Goal: Task Accomplishment & Management: Complete application form

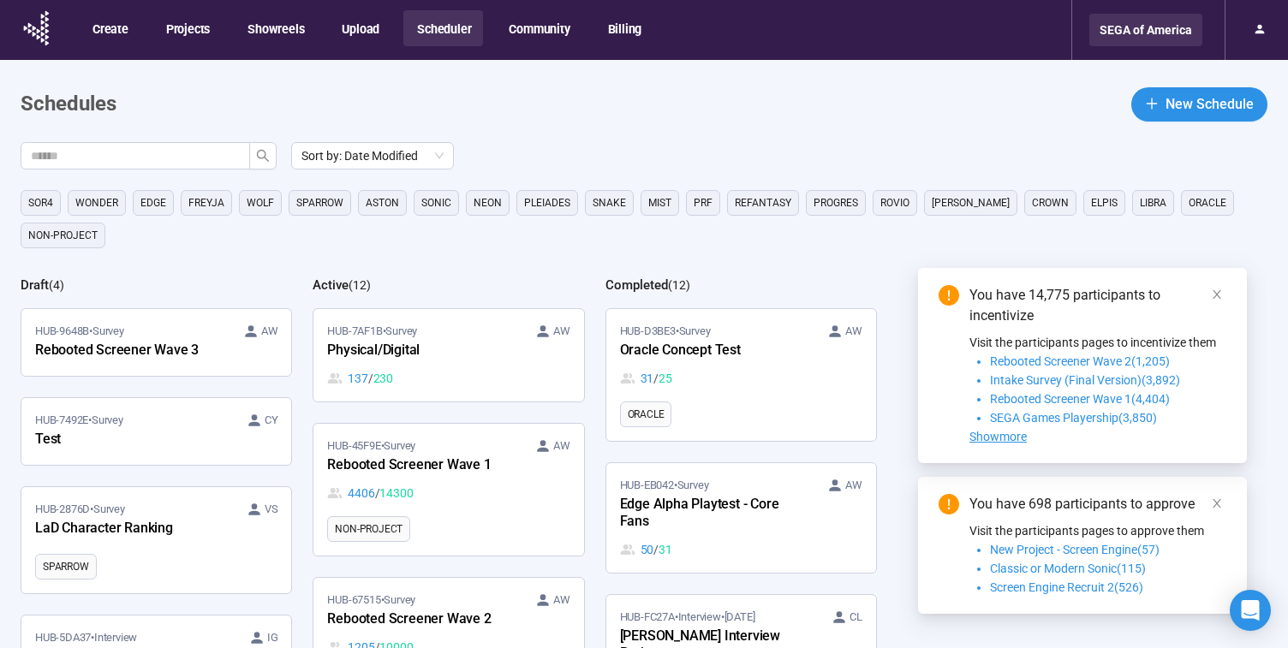
click at [1155, 22] on div "SEGA of America" at bounding box center [1145, 30] width 113 height 33
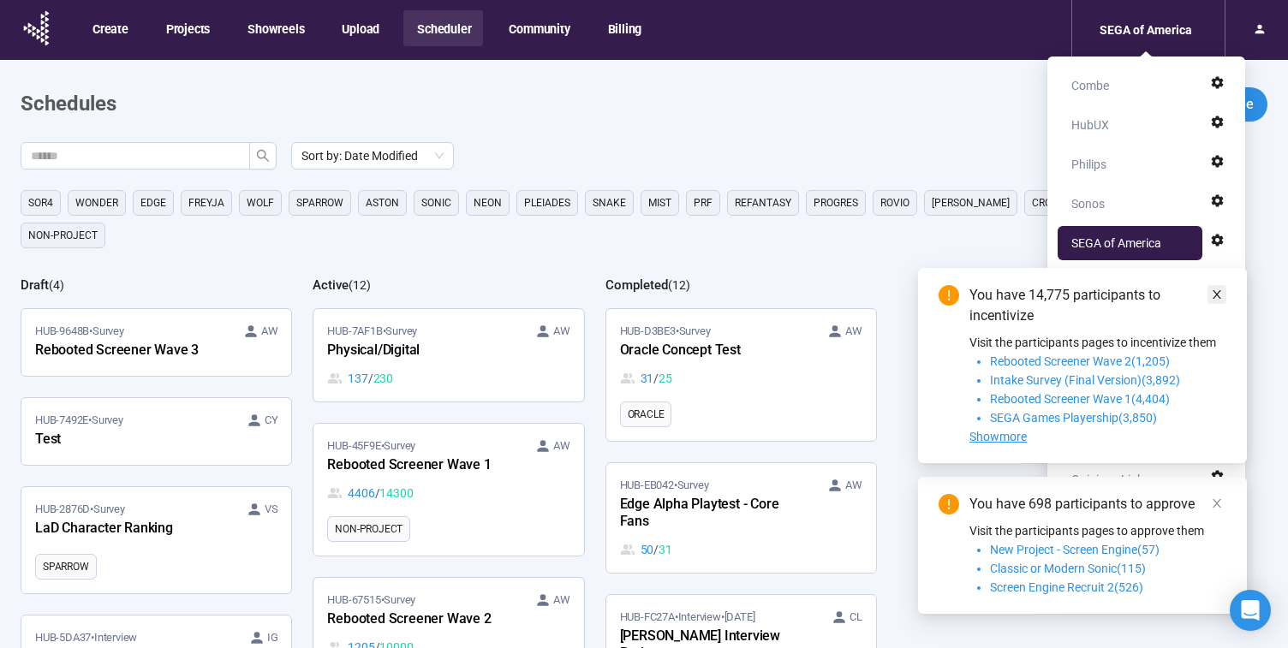
click at [1215, 294] on icon "close" at bounding box center [1217, 295] width 12 height 12
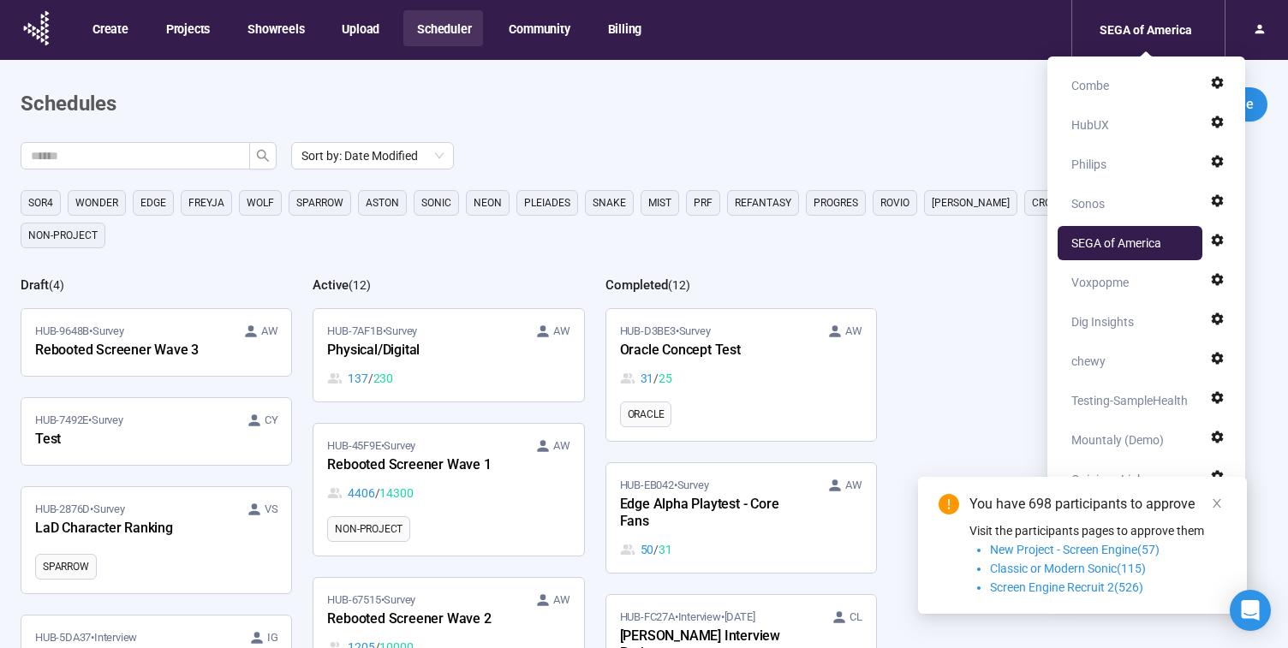
click at [1219, 492] on div "You have 698 participants to approve Visit the participants pages to approve th…" at bounding box center [1082, 545] width 329 height 137
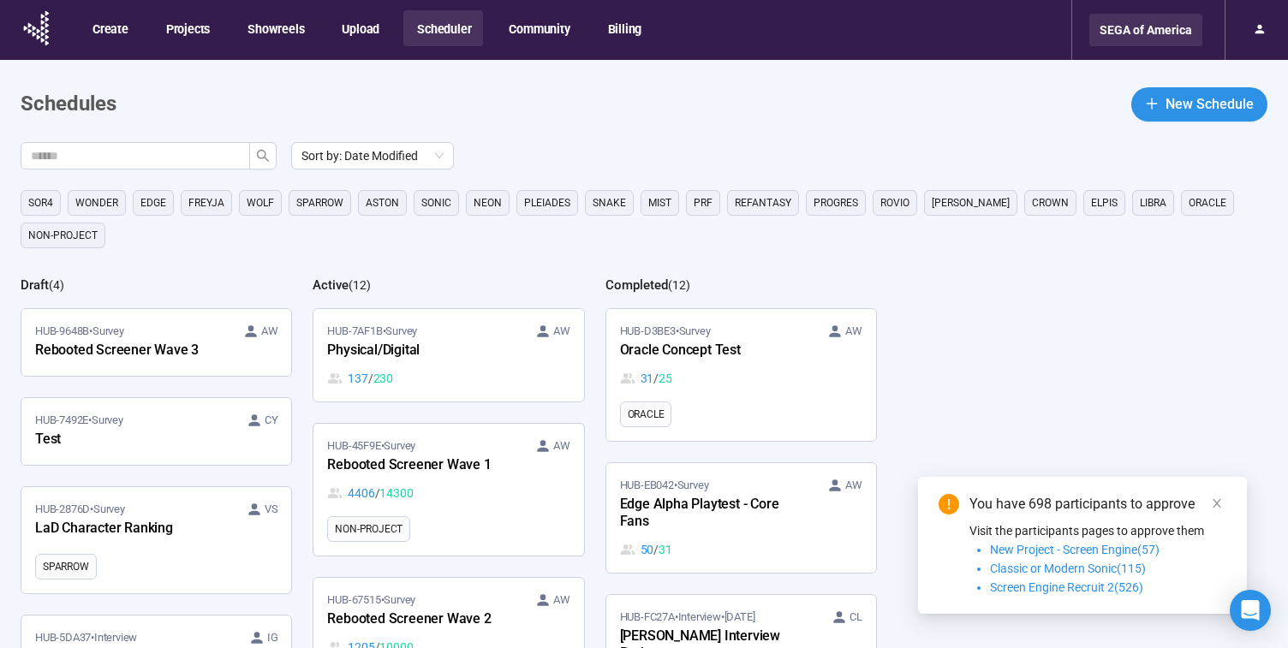
click at [1164, 33] on div "SEGA of America" at bounding box center [1145, 30] width 113 height 33
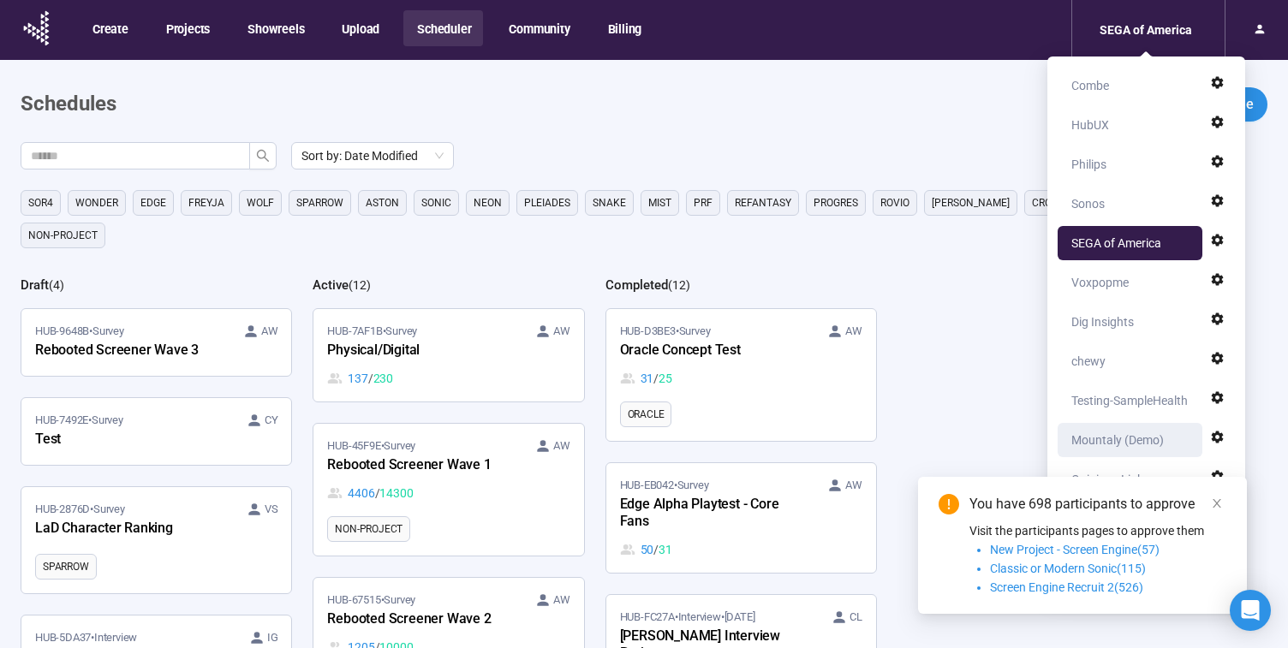
click at [1126, 442] on div "Mountaly (Demo)" at bounding box center [1117, 440] width 92 height 34
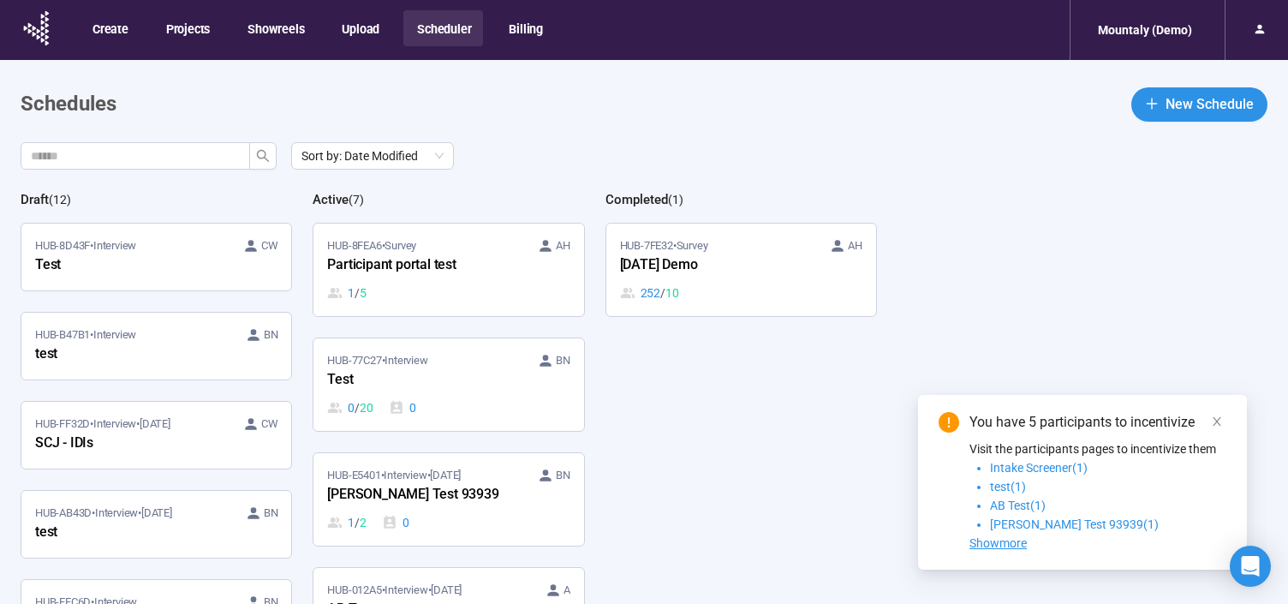
scroll to position [7, 0]
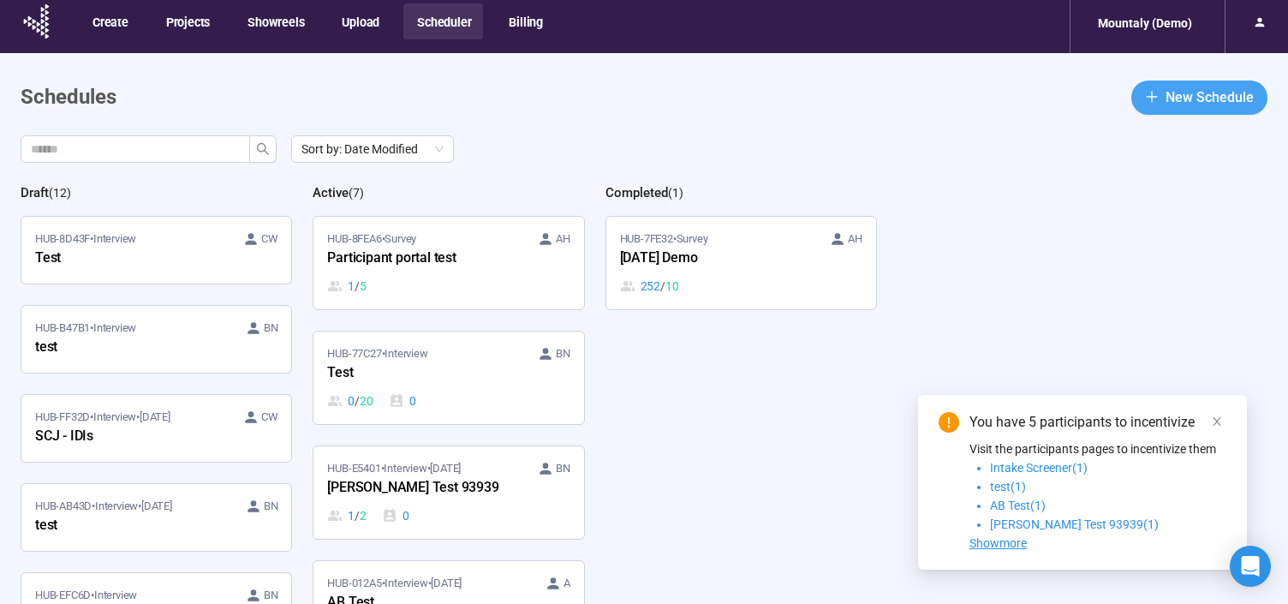
click at [1181, 110] on button "New Schedule" at bounding box center [1199, 97] width 136 height 34
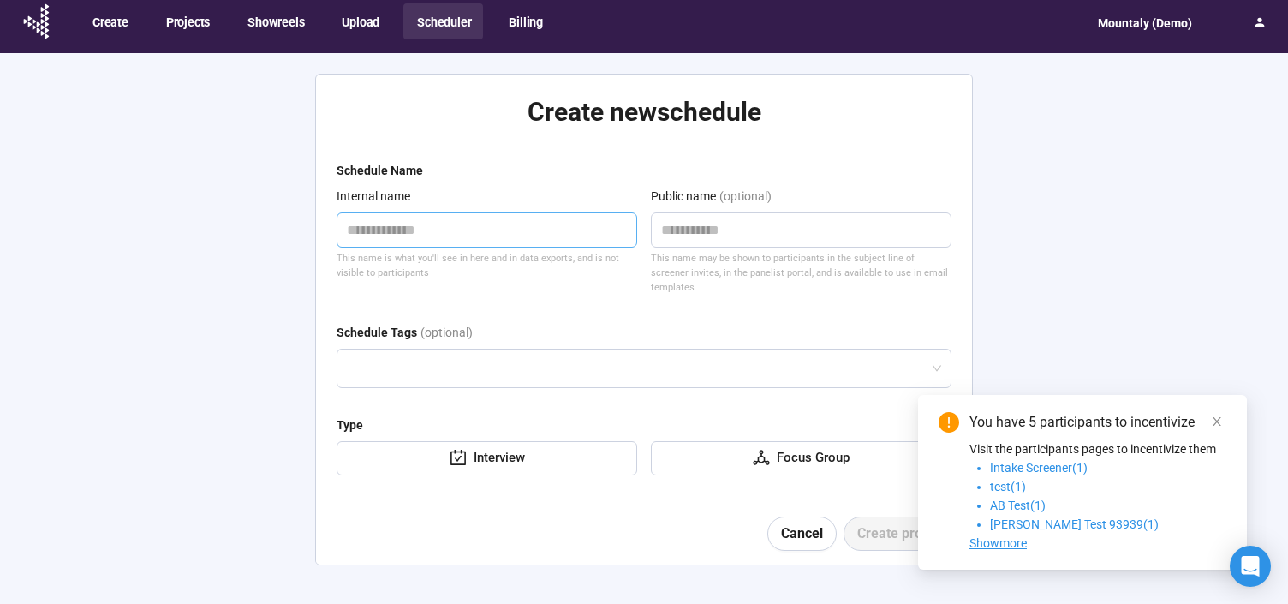
click at [426, 231] on textarea at bounding box center [487, 229] width 301 height 35
type textarea "*"
type textarea "**"
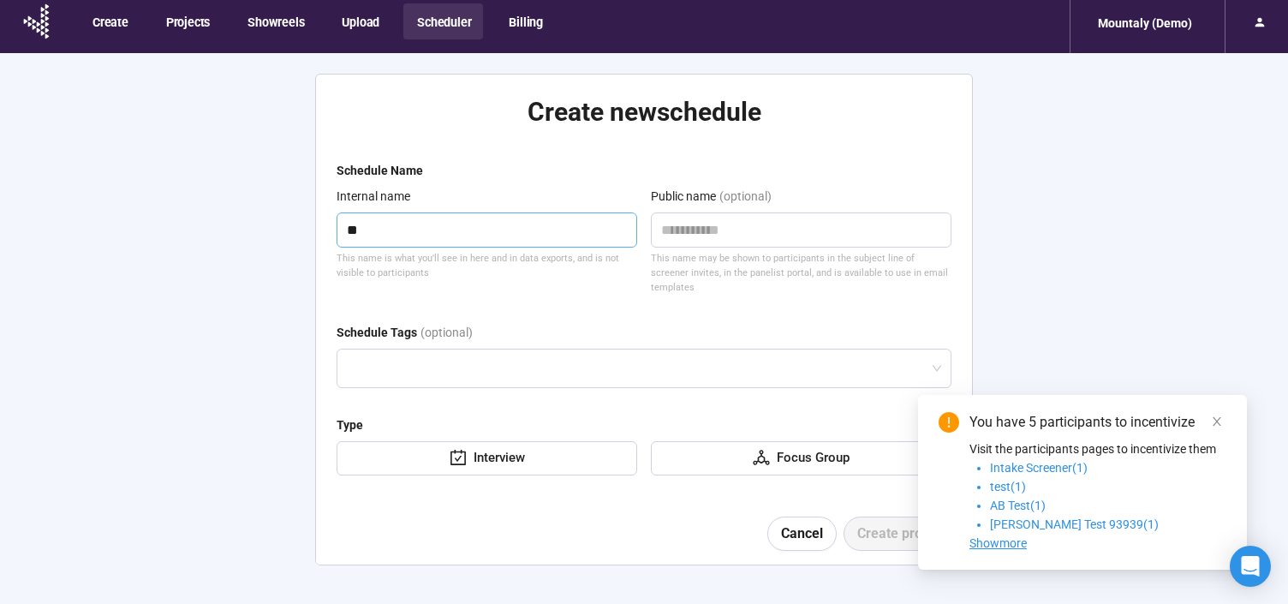
type textarea "***"
type textarea "****"
type textarea "*"
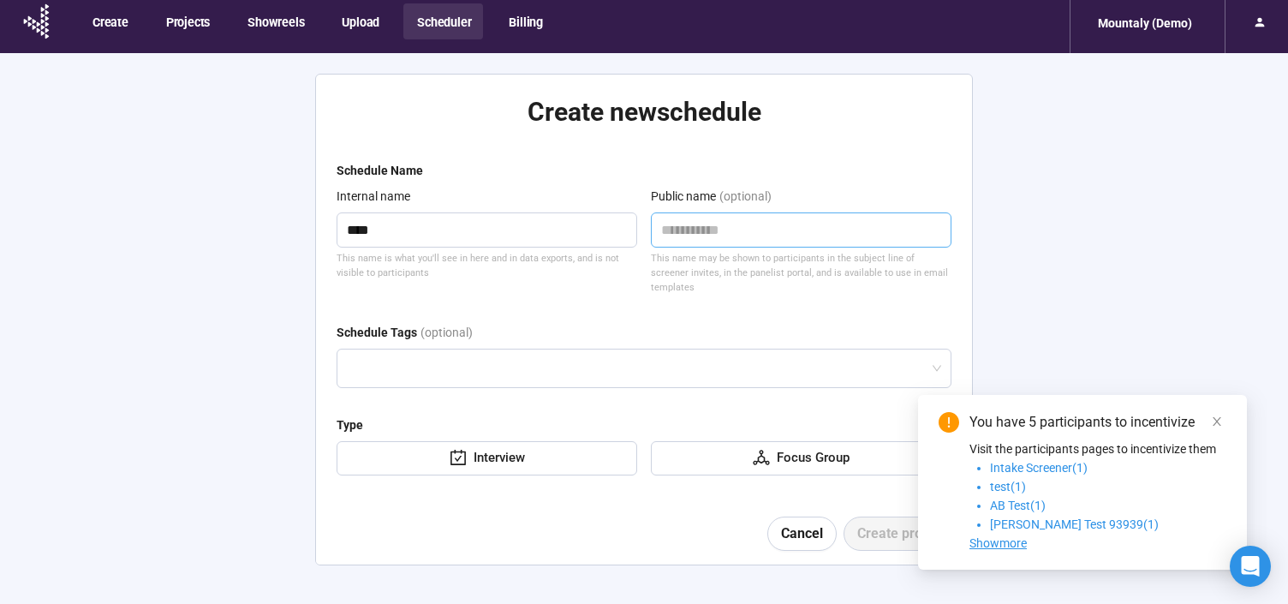
type textarea "*"
click at [777, 228] on textarea "*" at bounding box center [801, 229] width 301 height 35
type textarea "**"
type textarea "***"
type textarea "****"
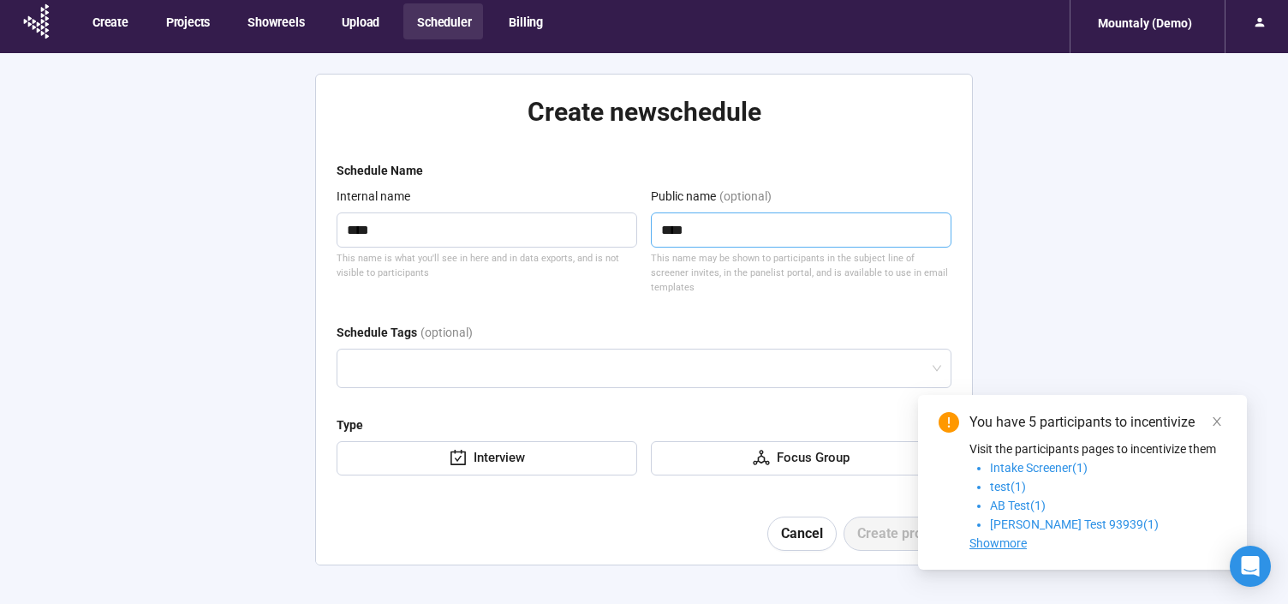
scroll to position [60, 0]
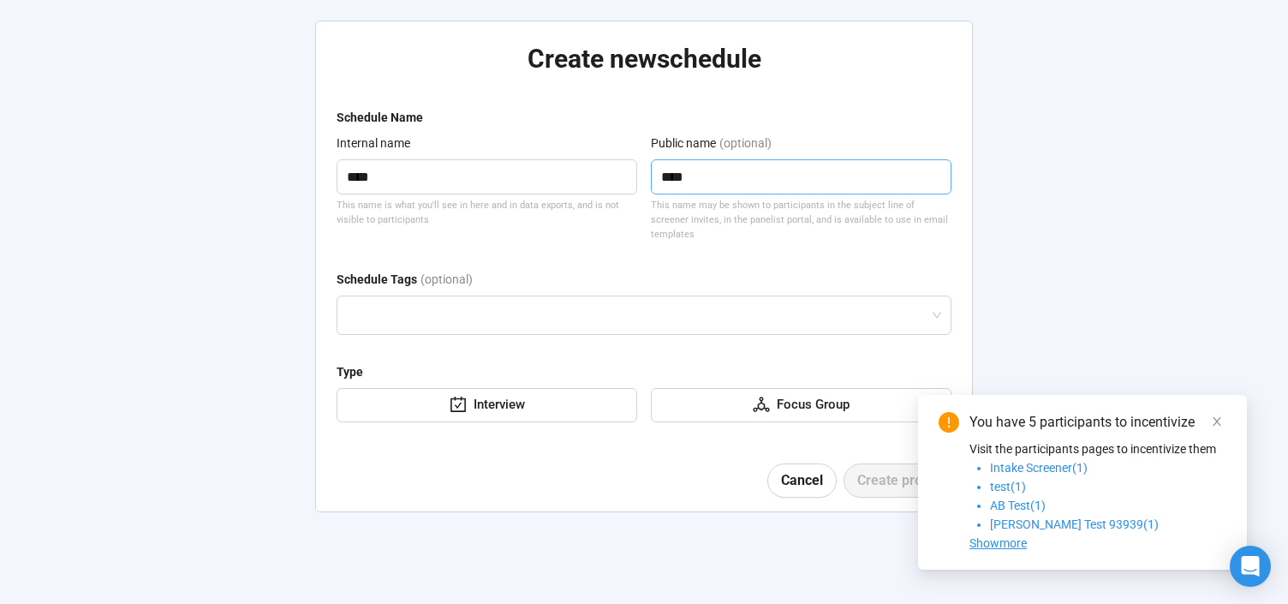
type textarea "****"
click at [554, 402] on div "Interview" at bounding box center [487, 405] width 301 height 34
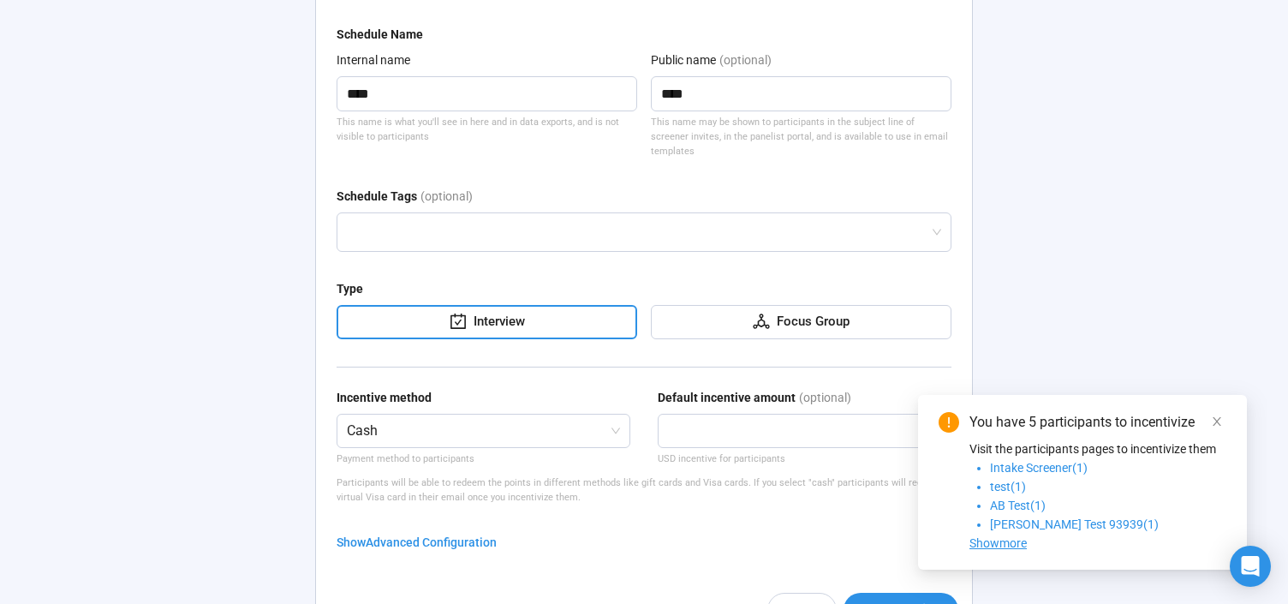
scroll to position [186, 0]
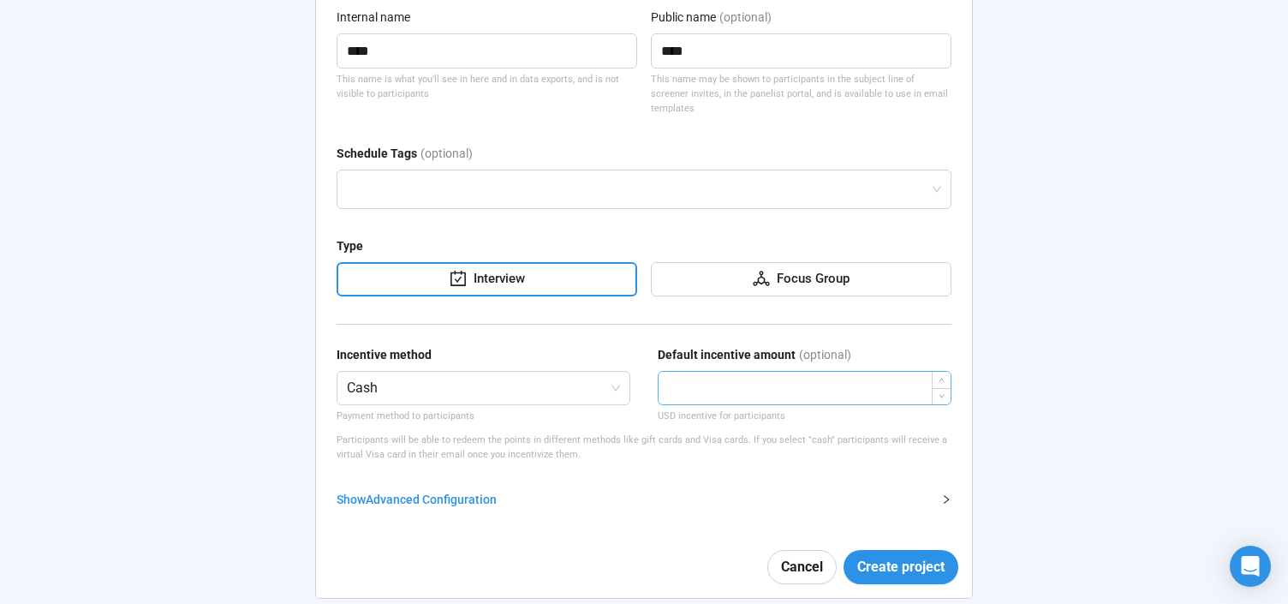
click at [813, 379] on input "number" at bounding box center [804, 388] width 292 height 33
type input "******"
click at [874, 556] on span "Create project" at bounding box center [900, 566] width 87 height 21
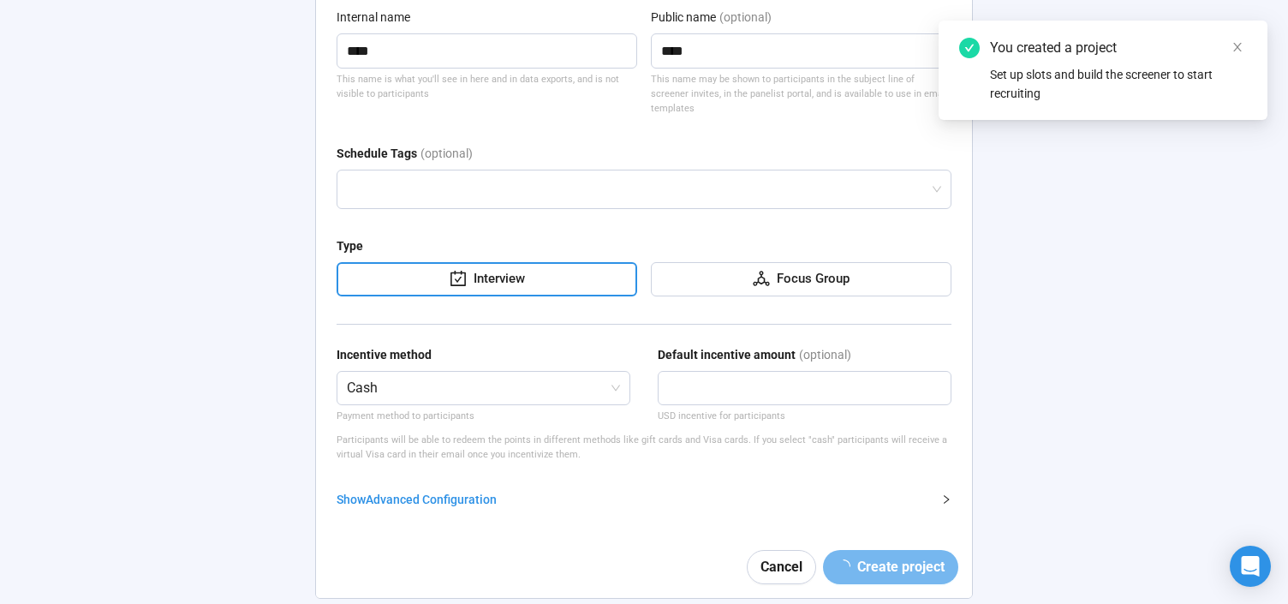
scroll to position [60, 0]
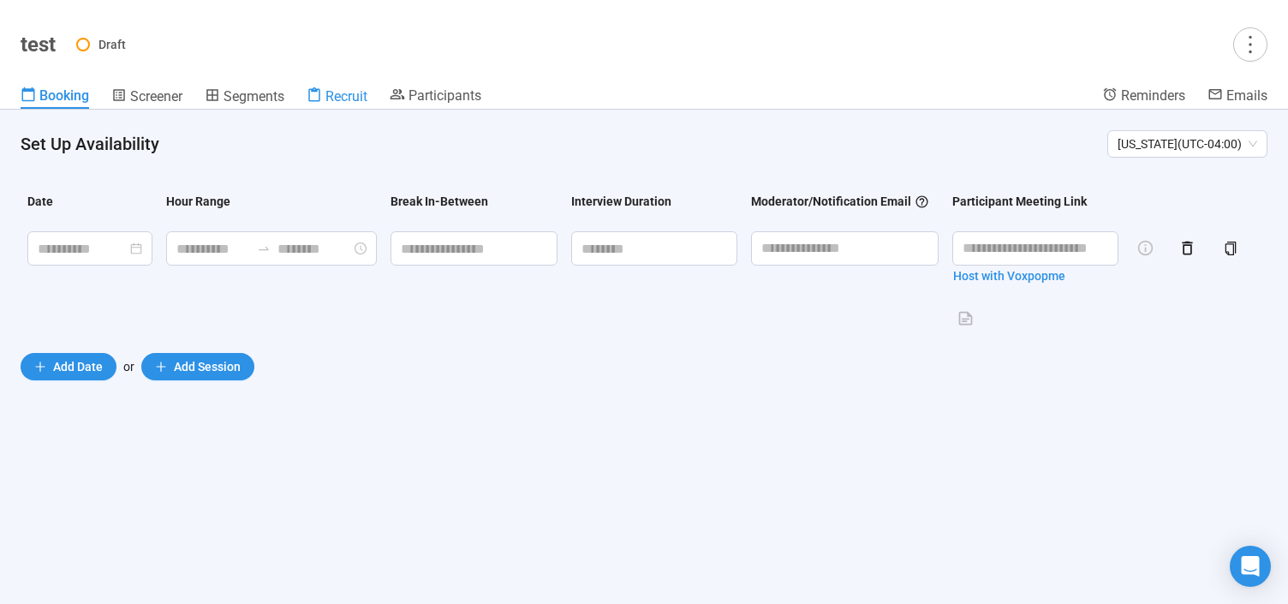
click at [367, 99] on span "Recruit" at bounding box center [346, 96] width 42 height 16
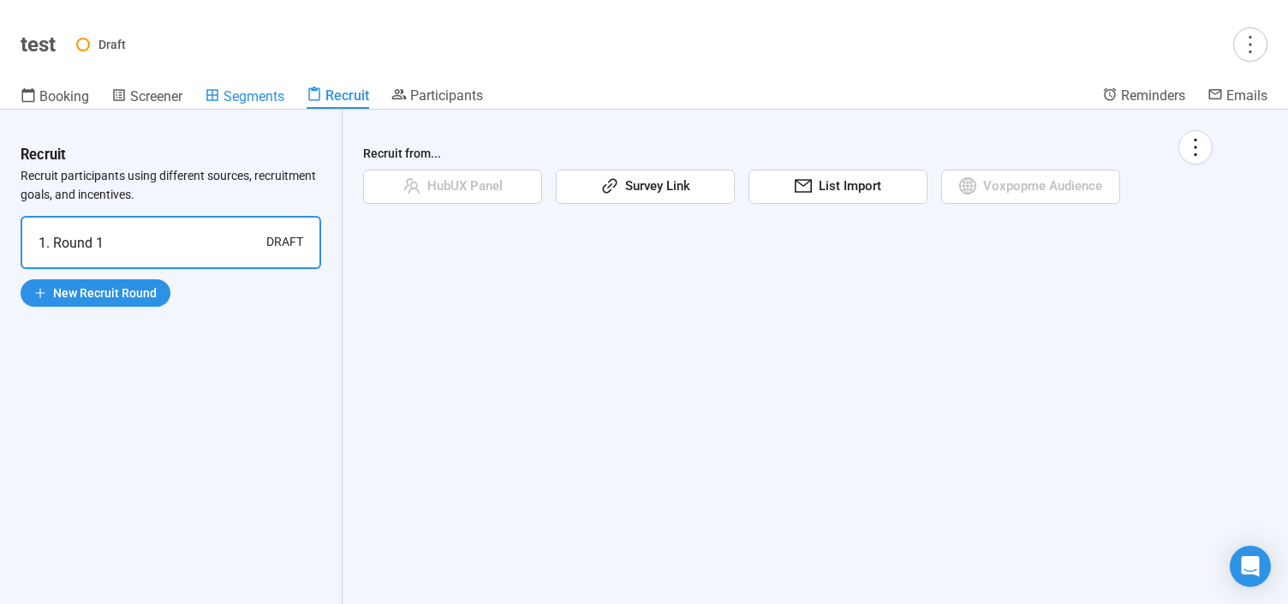
click at [263, 101] on span "Segments" at bounding box center [253, 96] width 61 height 16
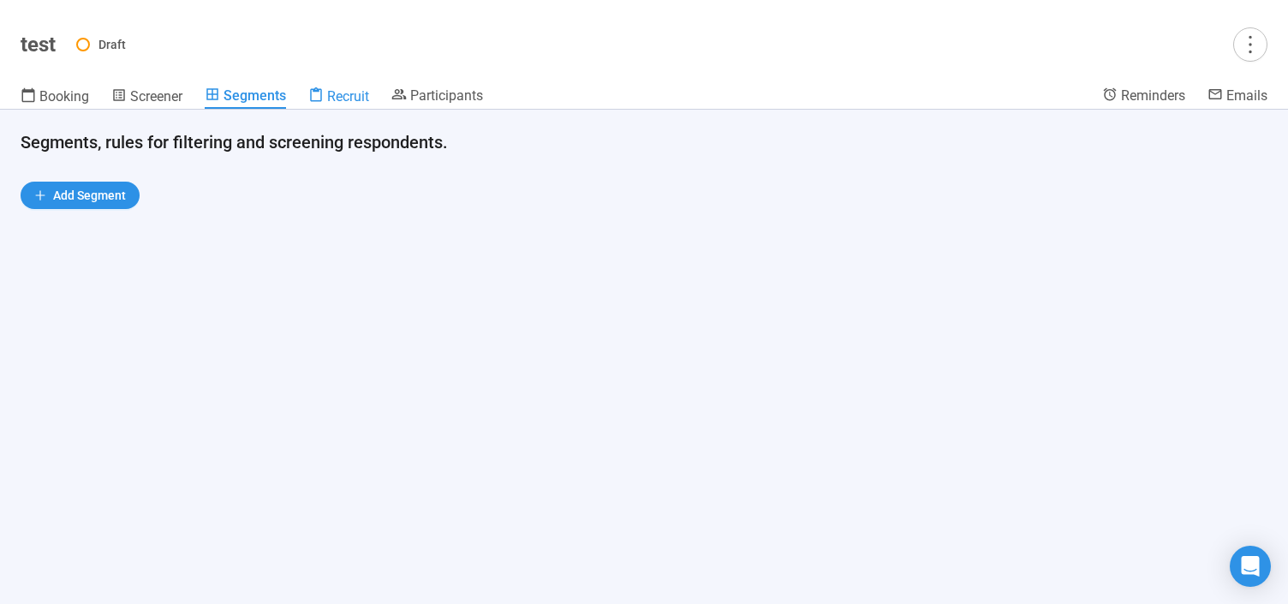
click at [366, 92] on span "Recruit" at bounding box center [348, 96] width 42 height 16
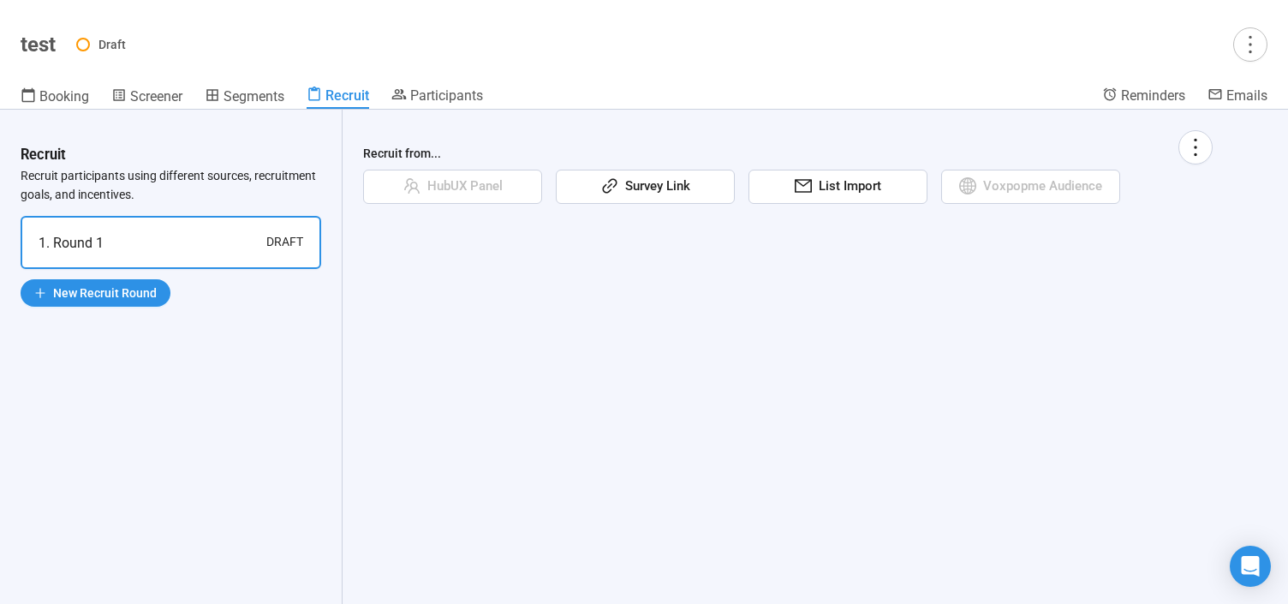
click at [859, 197] on div "List Import" at bounding box center [837, 187] width 179 height 34
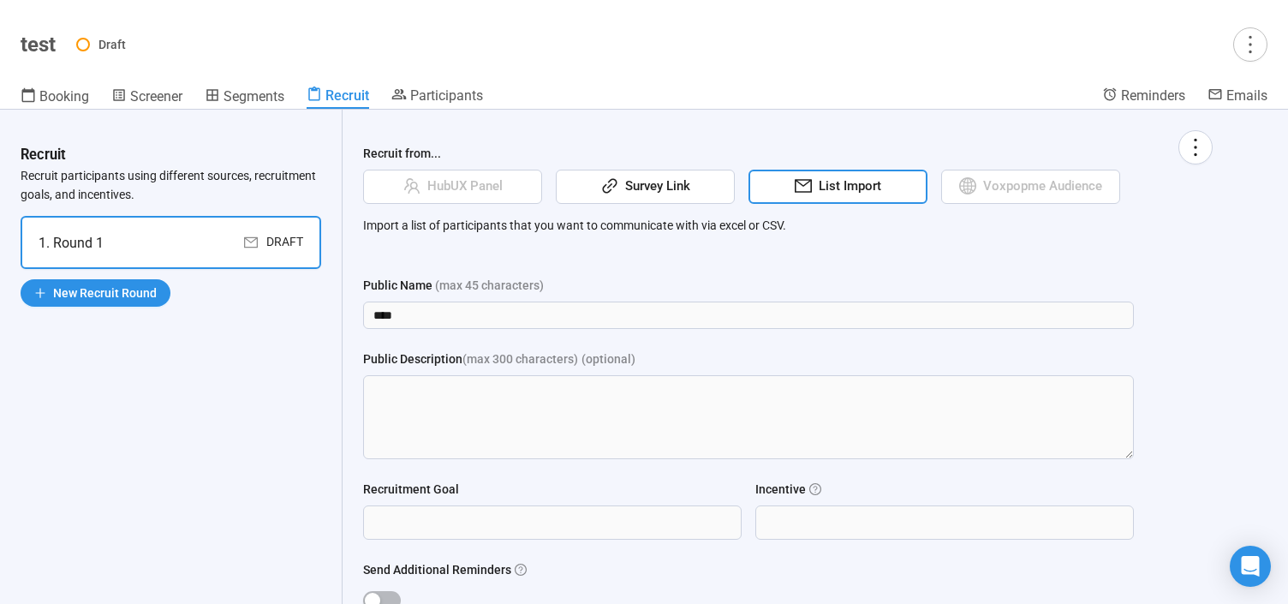
drag, startPoint x: 861, startPoint y: 224, endPoint x: 849, endPoint y: 241, distance: 20.2
click at [849, 241] on div "Recruit from... HubUX Panel Survey Link List Import Voxpopme Audience Import a …" at bounding box center [787, 409] width 849 height 558
drag, startPoint x: 849, startPoint y: 241, endPoint x: 339, endPoint y: 0, distance: 564.2
click at [47, 40] on h1 "test" at bounding box center [38, 45] width 35 height 24
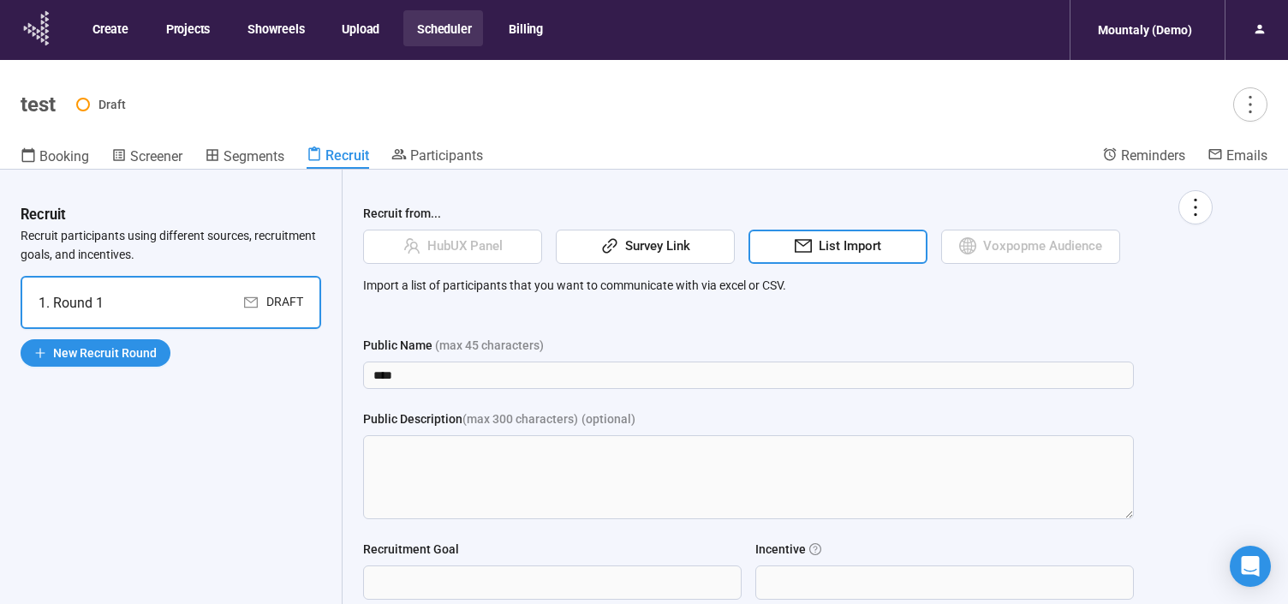
click at [32, 42] on icon at bounding box center [37, 28] width 43 height 45
click at [442, 27] on button "Scheduler" at bounding box center [443, 28] width 80 height 36
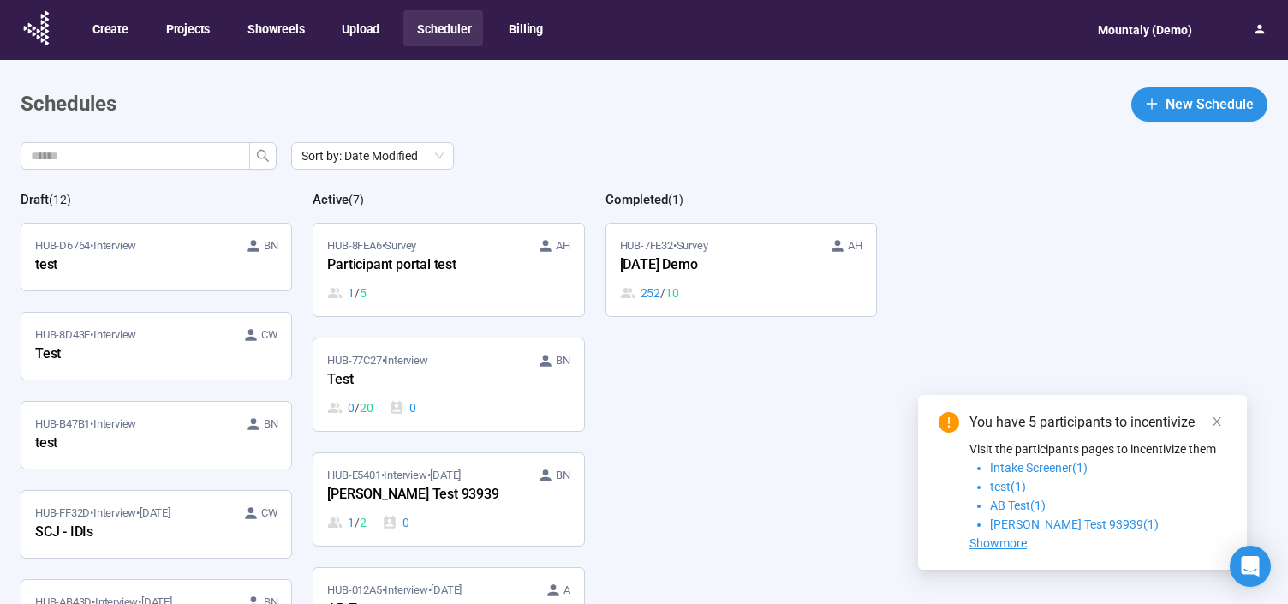
click at [448, 34] on button "Scheduler" at bounding box center [443, 28] width 80 height 36
click at [1182, 30] on div "Mountaly (Demo)" at bounding box center [1144, 30] width 115 height 33
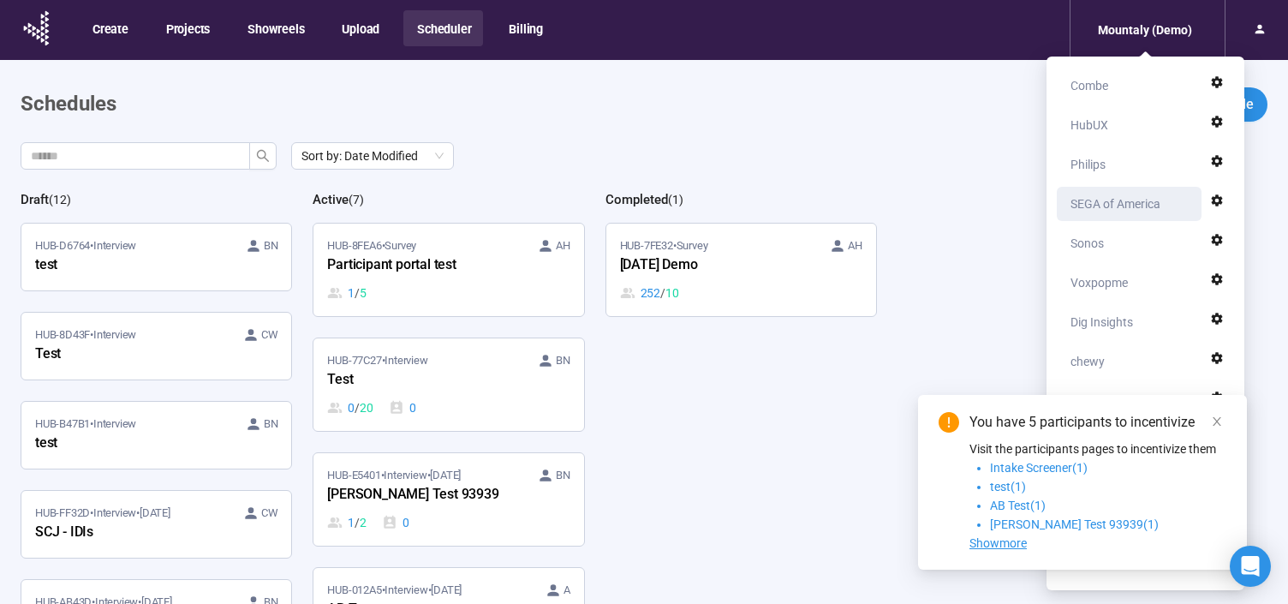
click at [1129, 204] on div "SEGA of America" at bounding box center [1115, 204] width 90 height 34
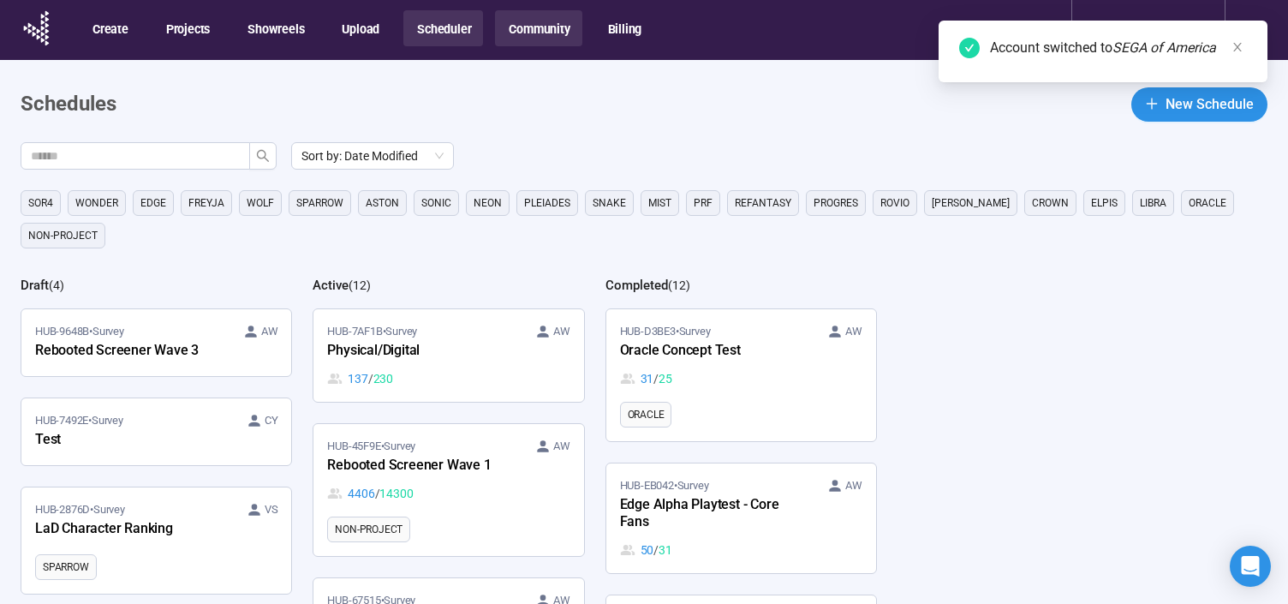
click at [515, 37] on button "Community" at bounding box center [538, 28] width 86 height 36
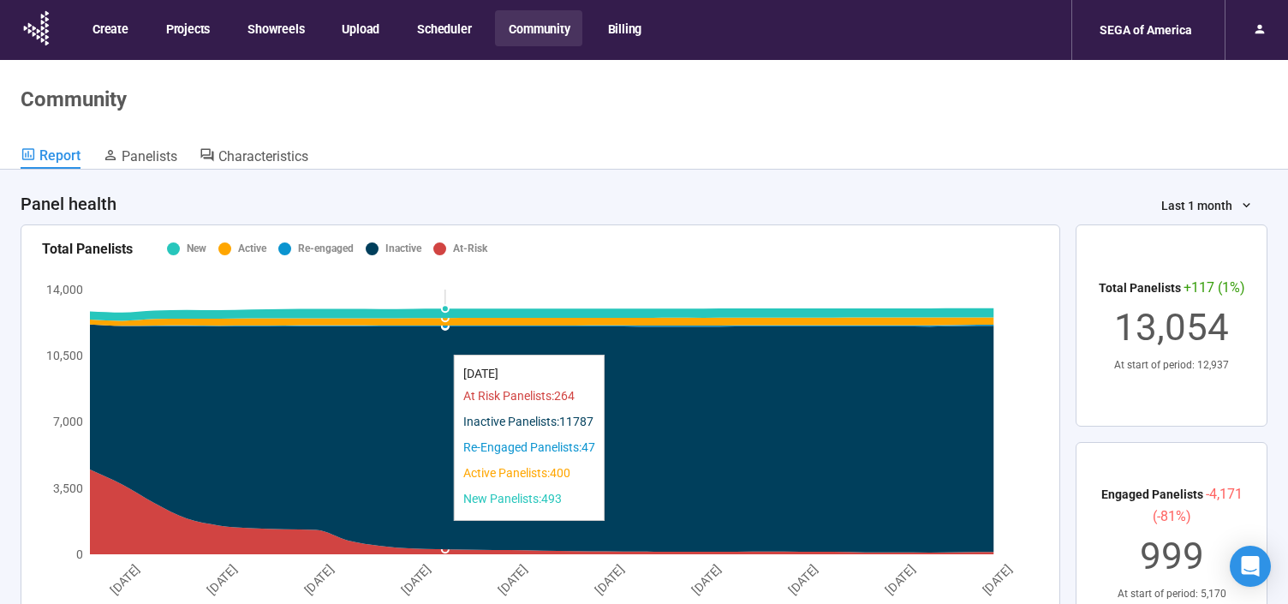
scroll to position [3, 0]
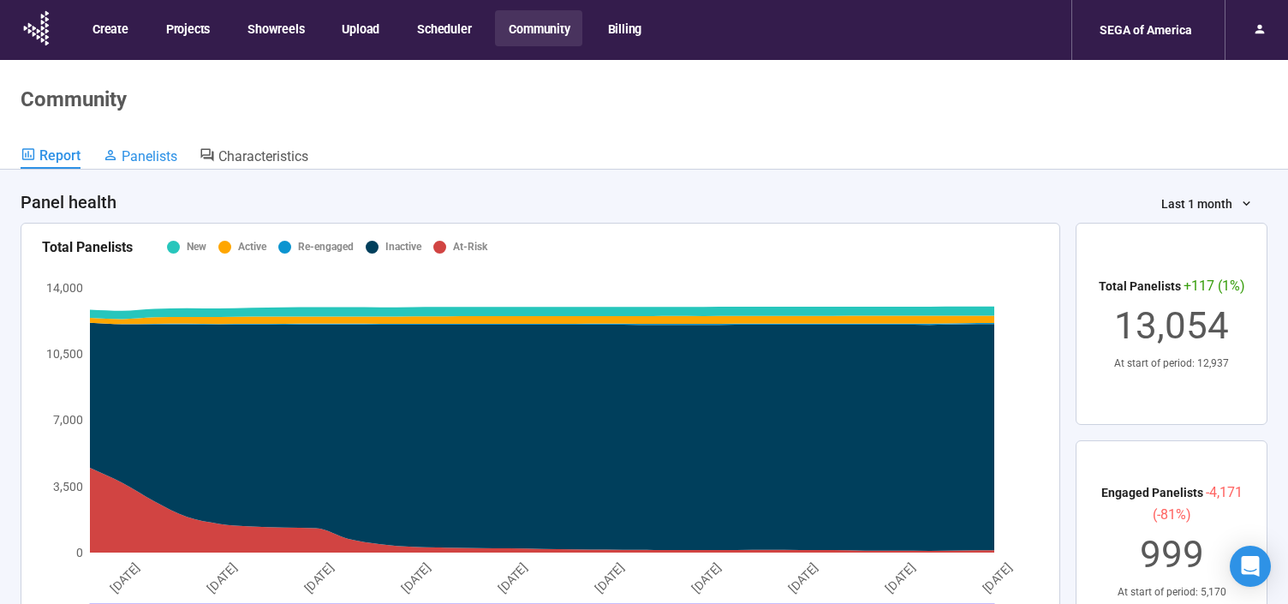
click at [114, 147] on icon at bounding box center [110, 154] width 15 height 15
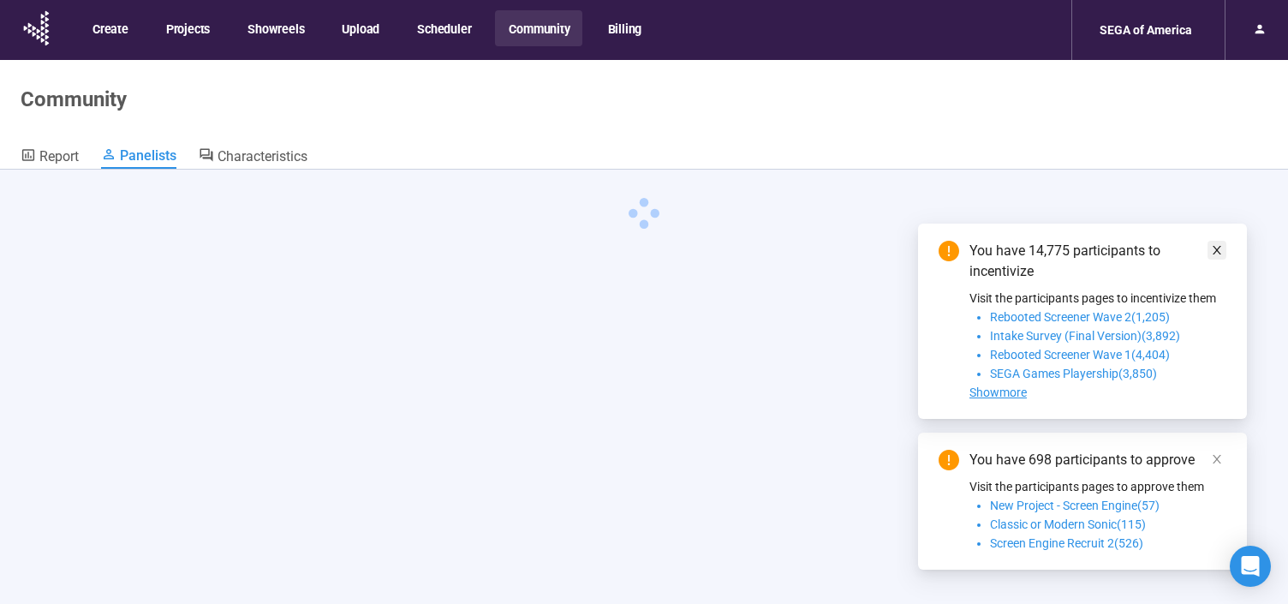
click at [1211, 253] on icon "close" at bounding box center [1217, 250] width 12 height 12
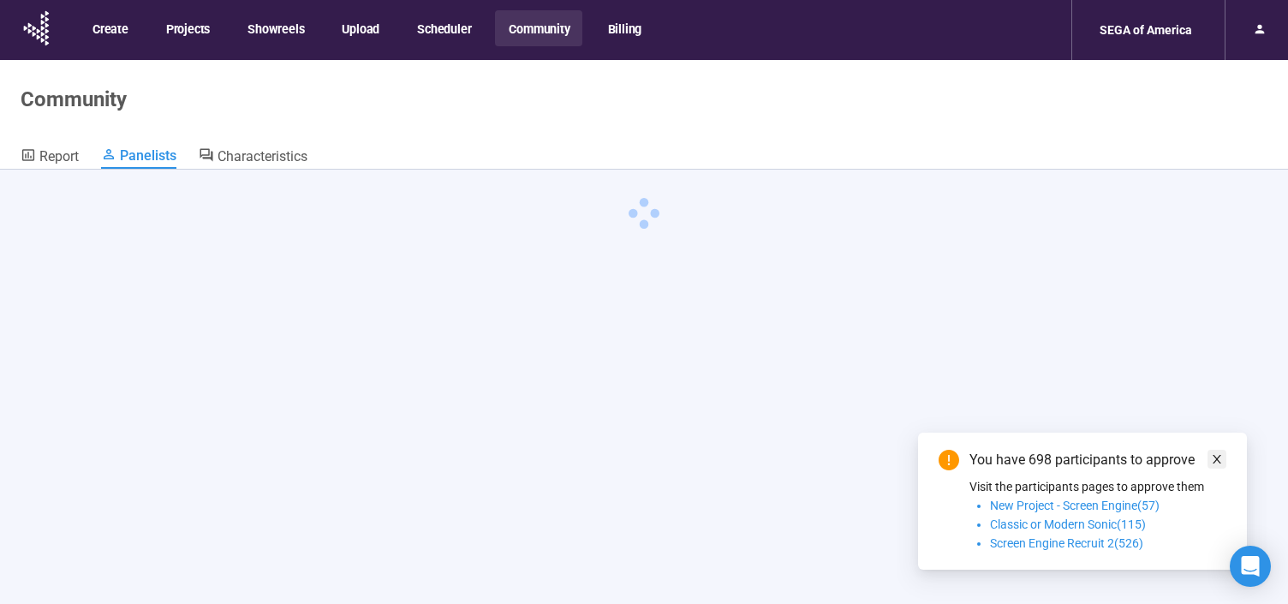
click at [1215, 461] on icon "close" at bounding box center [1217, 459] width 12 height 12
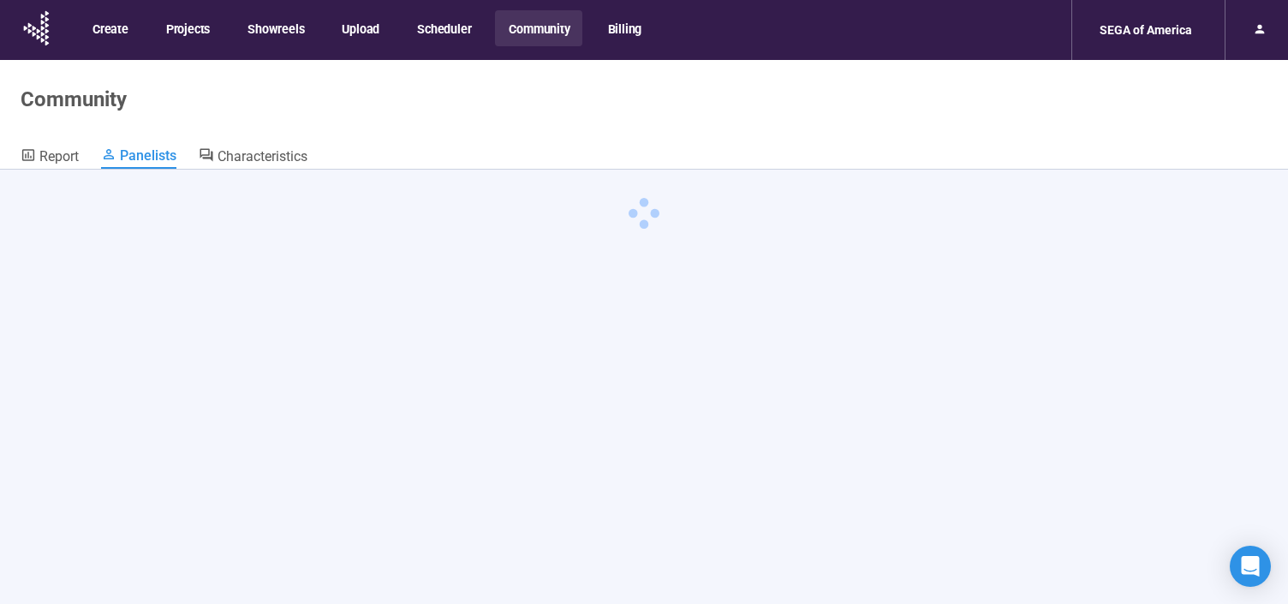
click at [42, 176] on div at bounding box center [644, 417] width 1288 height 494
click at [48, 146] on link "Report" at bounding box center [50, 157] width 58 height 22
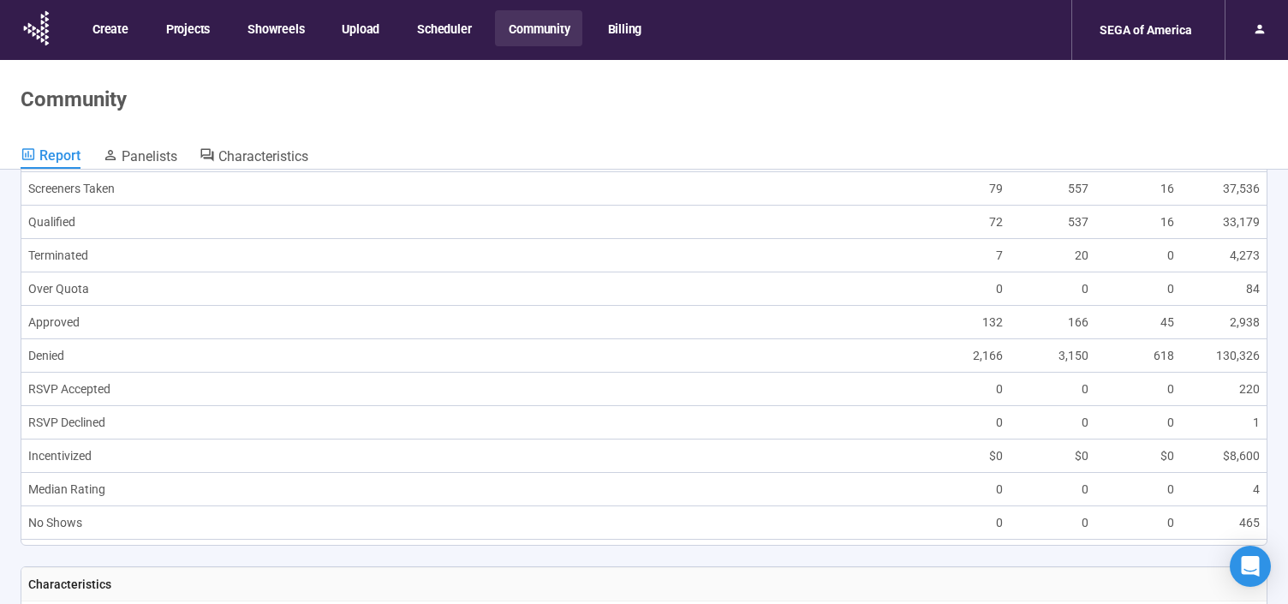
scroll to position [1045, 0]
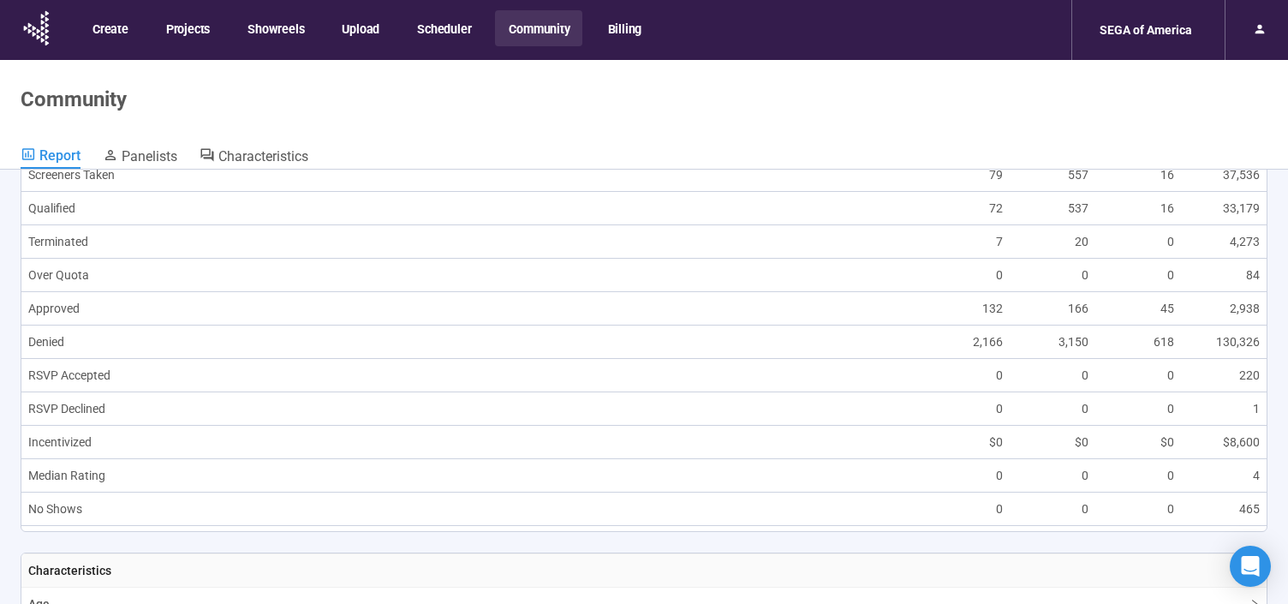
click at [1245, 59] on div at bounding box center [1255, 30] width 63 height 60
click at [1266, 24] on div at bounding box center [1259, 29] width 34 height 29
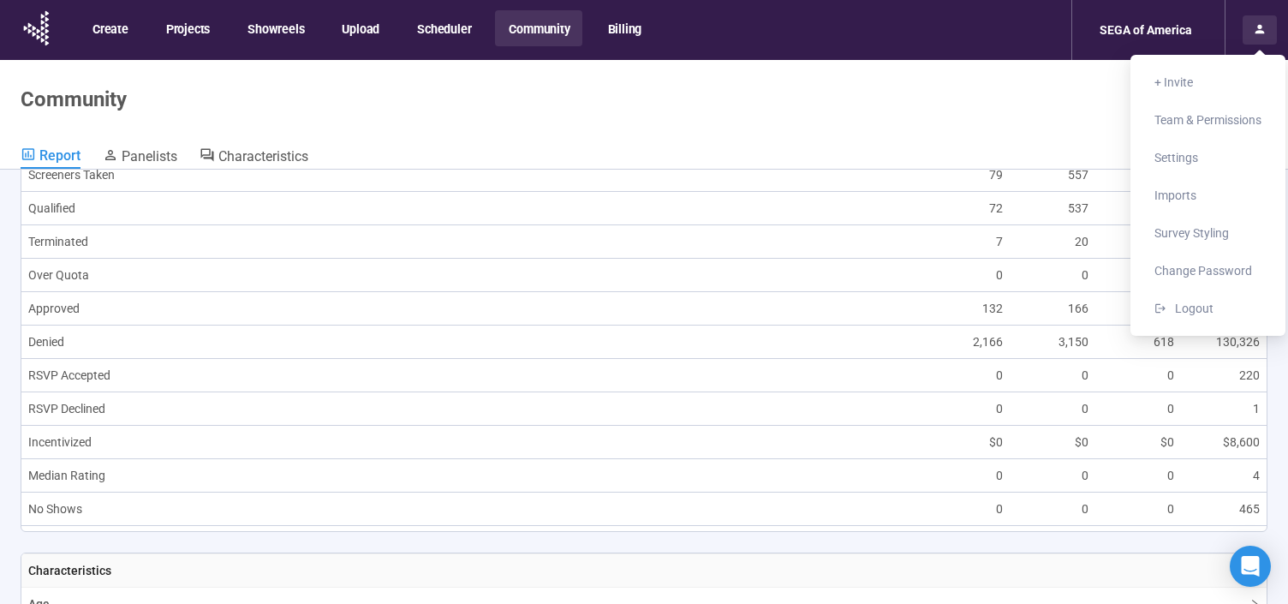
click at [1267, 21] on div at bounding box center [1259, 29] width 34 height 29
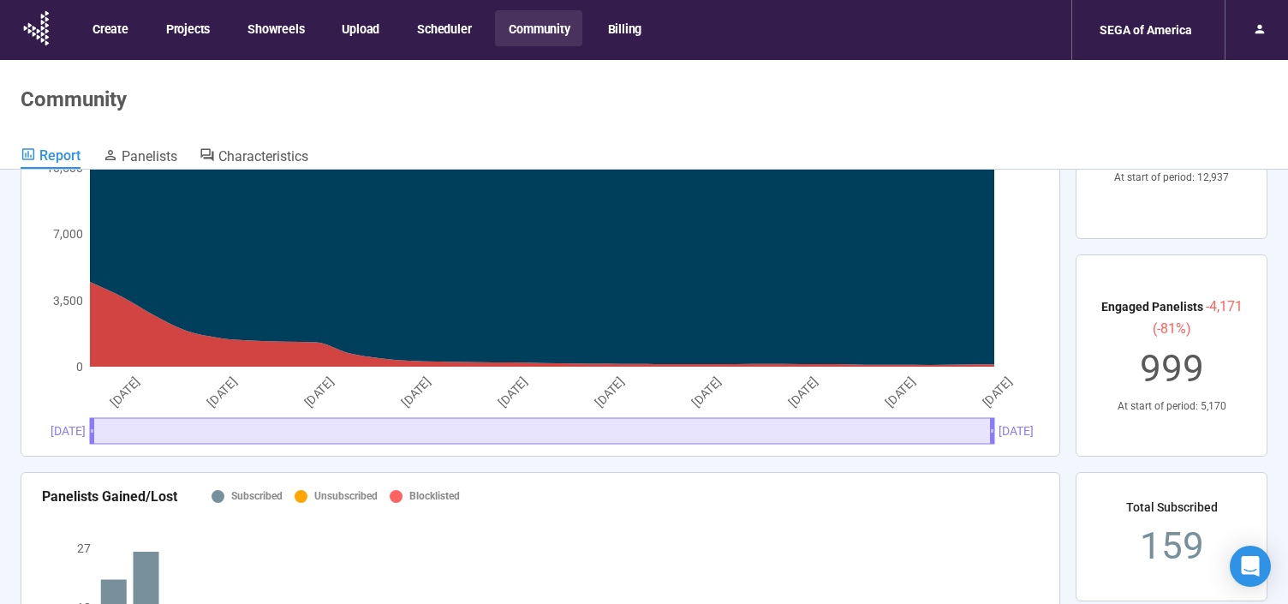
scroll to position [0, 0]
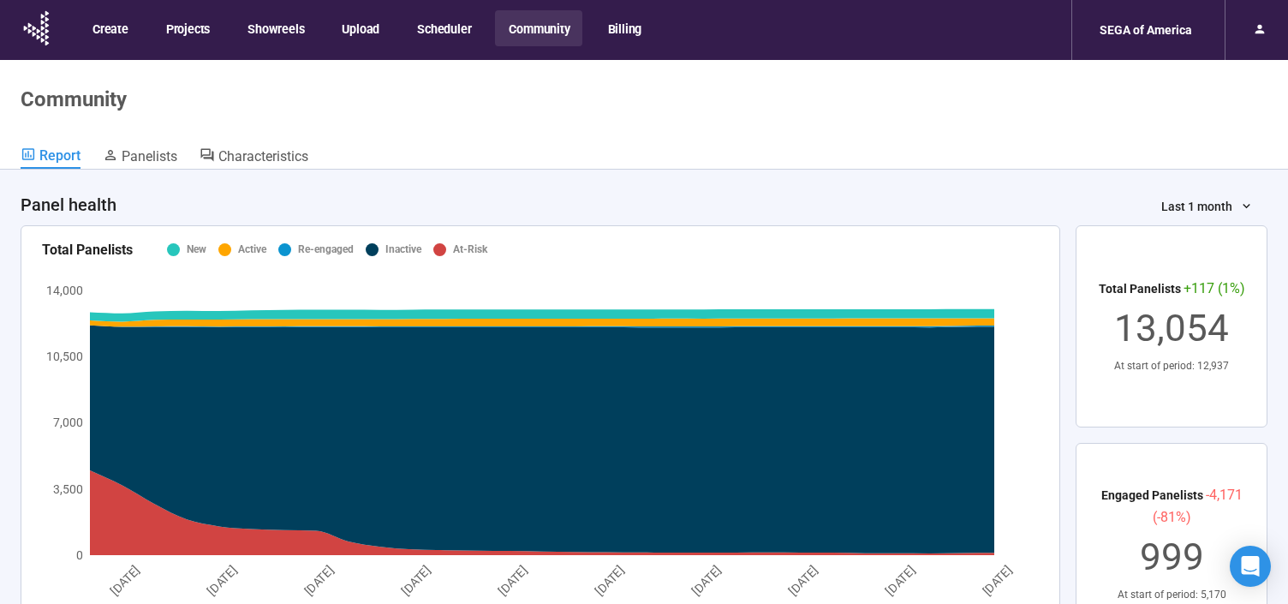
click at [529, 38] on button "Community" at bounding box center [538, 28] width 86 height 36
click at [1175, 35] on div "SEGA of America" at bounding box center [1145, 30] width 113 height 33
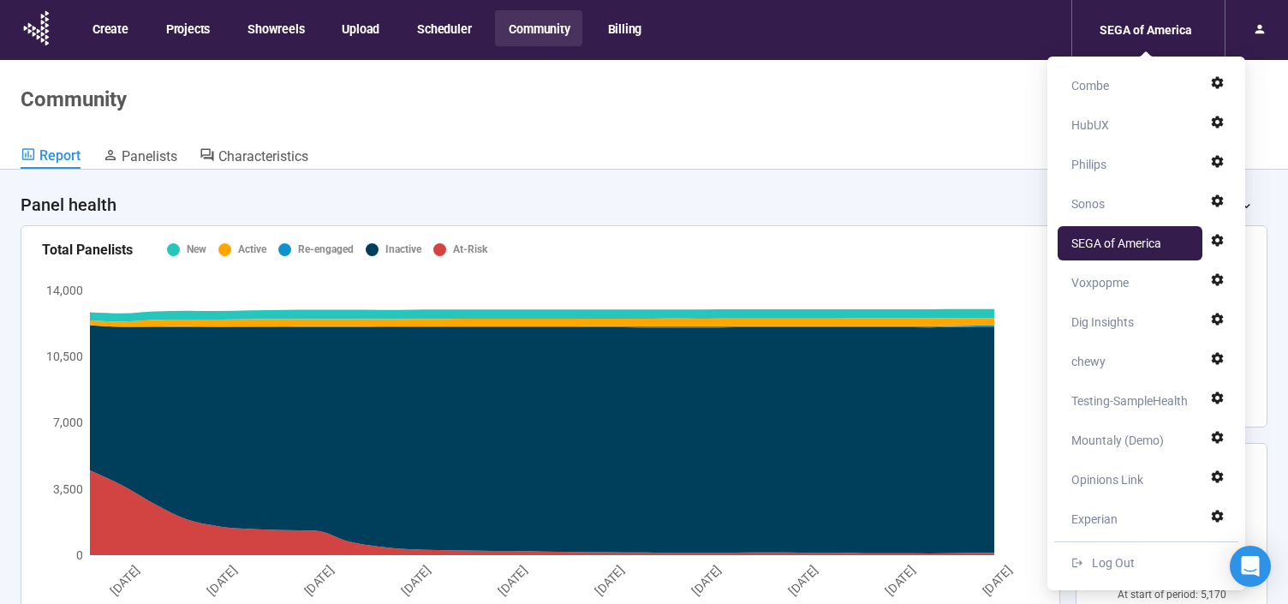
click at [515, 197] on div "Panel health Last 1 month" at bounding box center [644, 198] width 1247 height 56
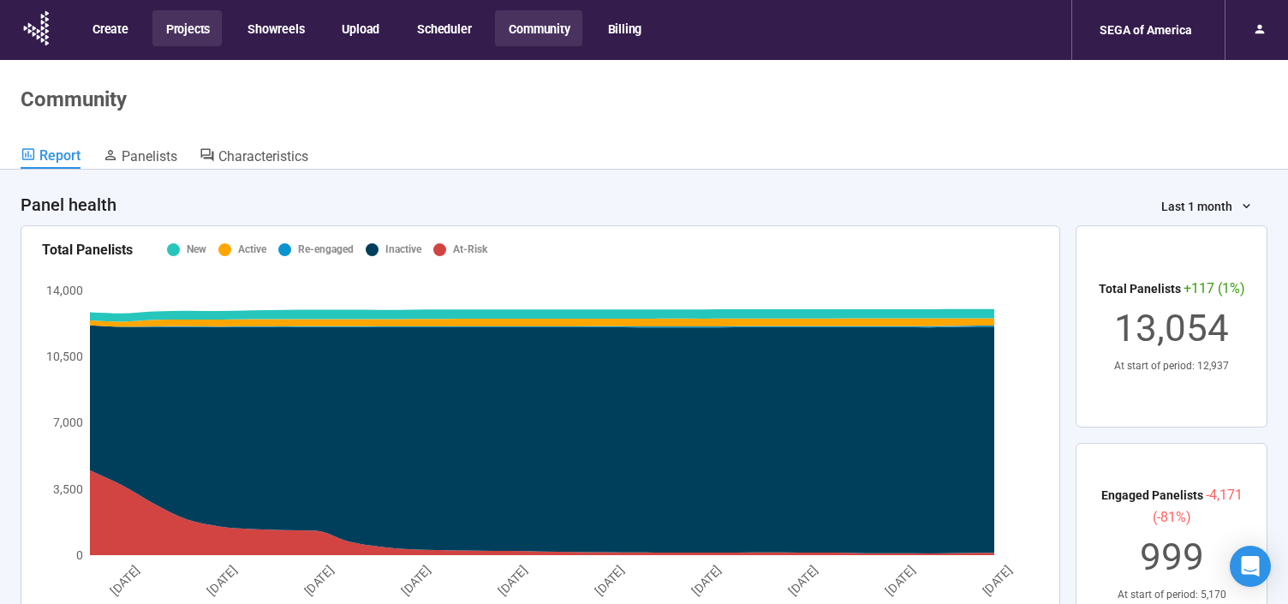
click at [186, 35] on button "Projects" at bounding box center [186, 28] width 69 height 36
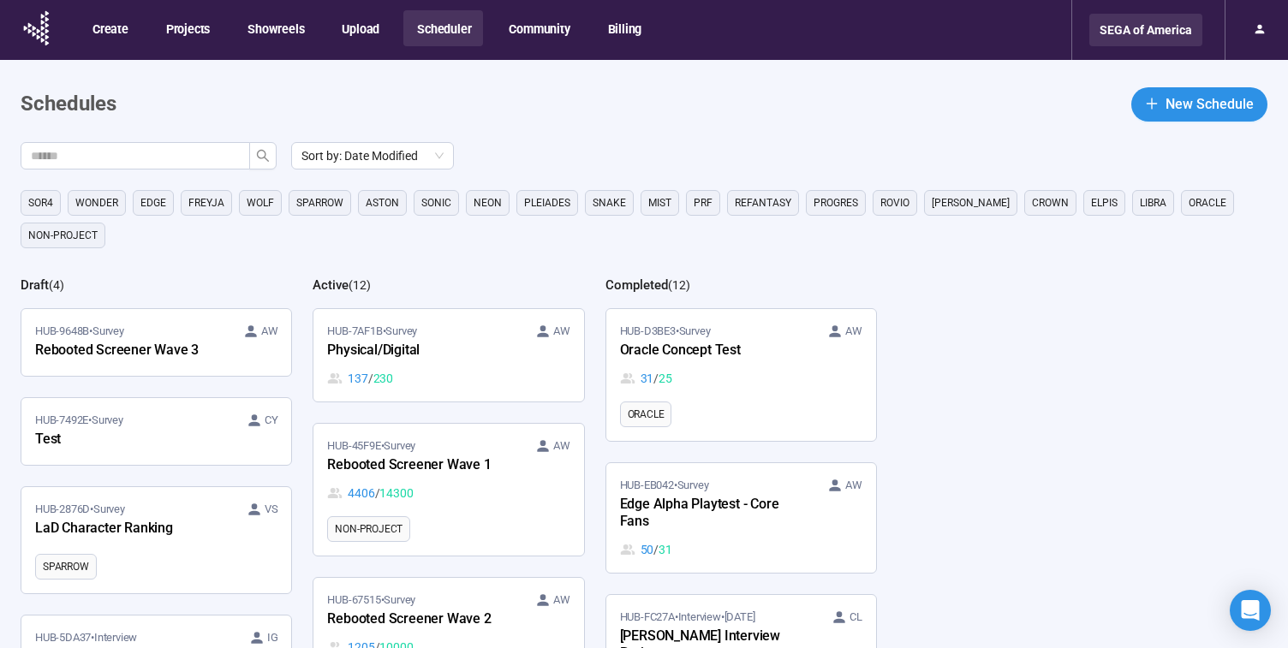
click at [1149, 27] on div "SEGA of America" at bounding box center [1145, 30] width 113 height 33
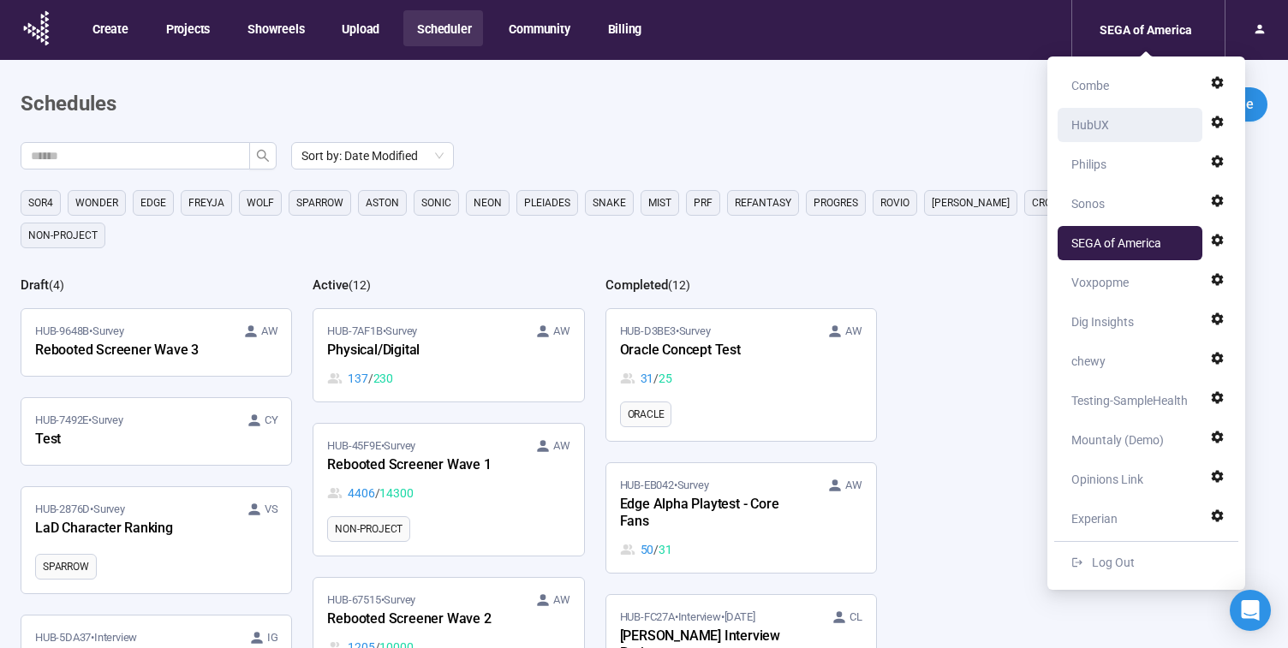
click at [1147, 122] on div "HubUX" at bounding box center [1134, 125] width 127 height 34
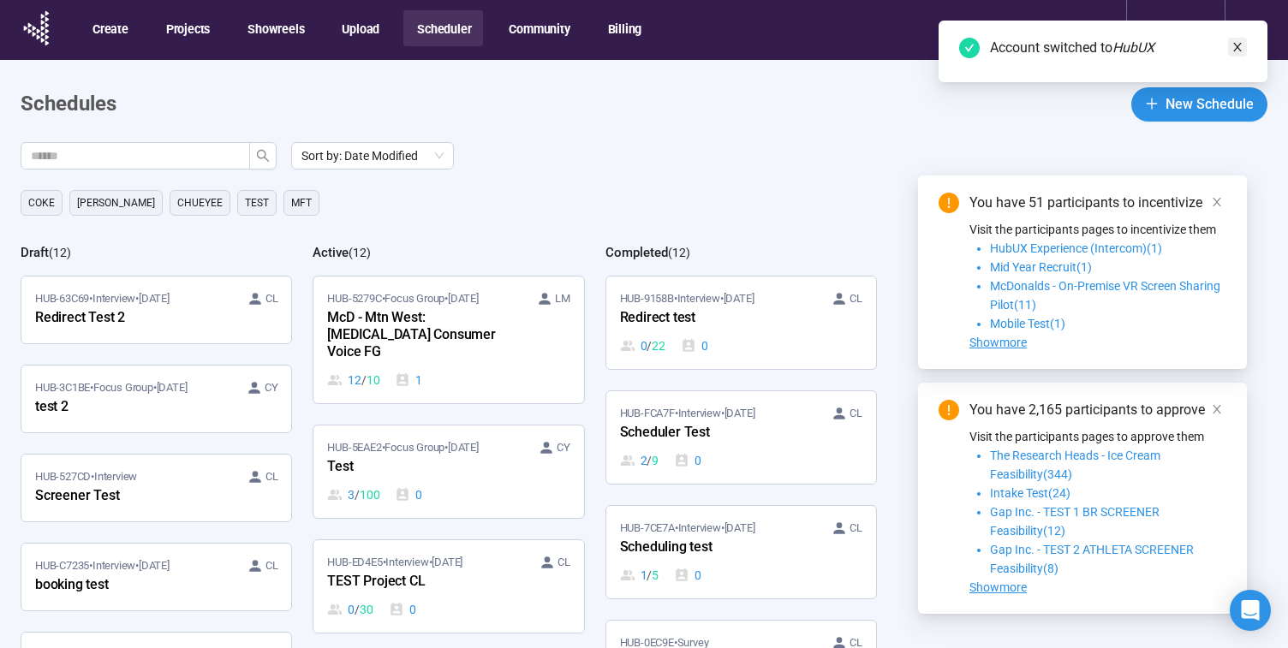
click at [1234, 48] on icon "close" at bounding box center [1237, 47] width 12 height 12
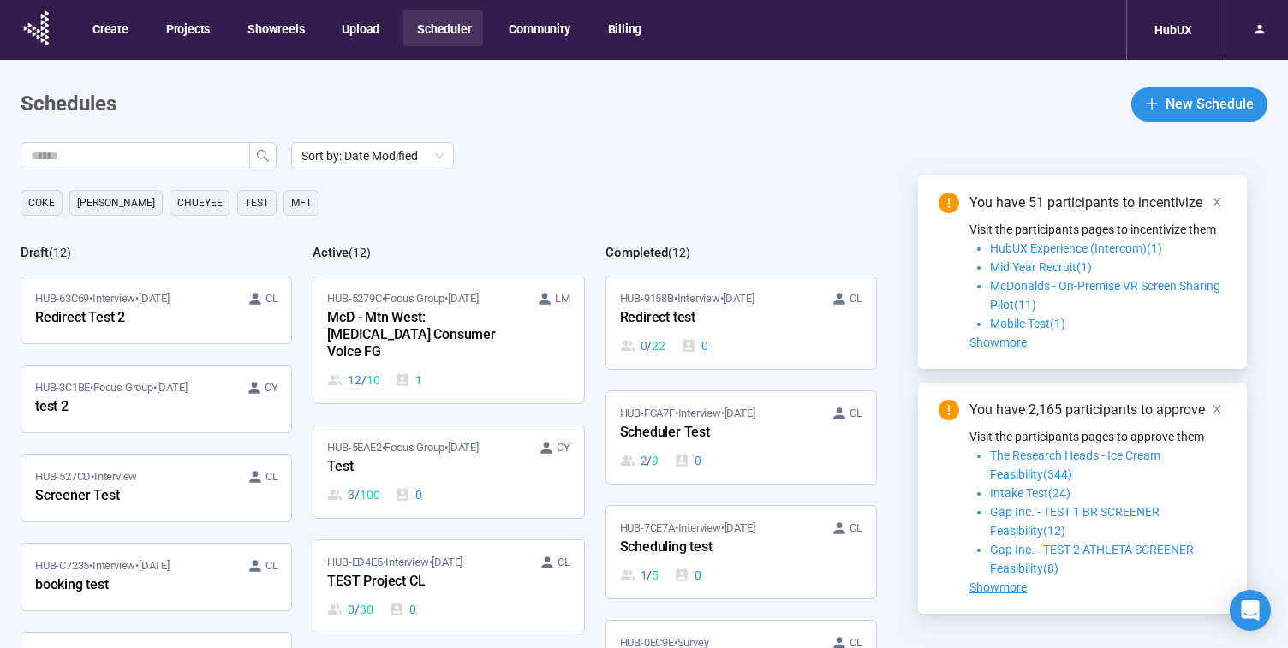
click at [1169, 46] on div "HubUX" at bounding box center [1175, 30] width 98 height 60
click at [1169, 39] on div "HubUX" at bounding box center [1173, 30] width 58 height 33
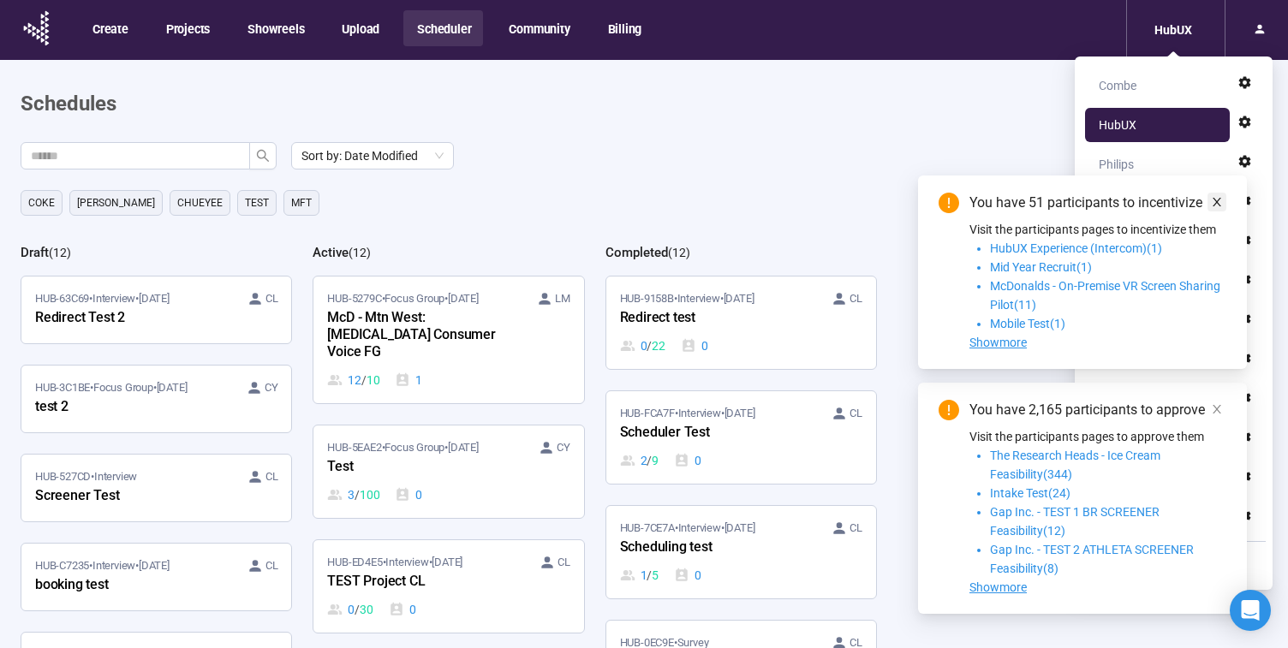
click at [1213, 196] on icon "close" at bounding box center [1217, 202] width 12 height 12
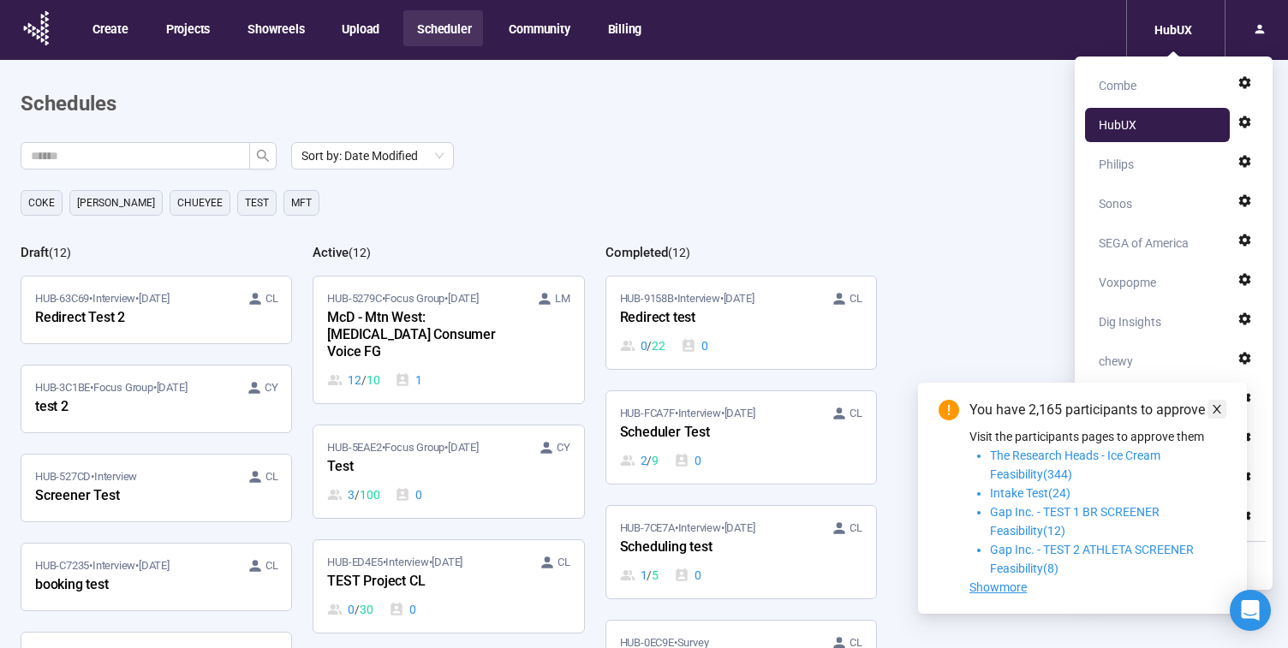
click at [1213, 405] on icon "close" at bounding box center [1216, 409] width 9 height 9
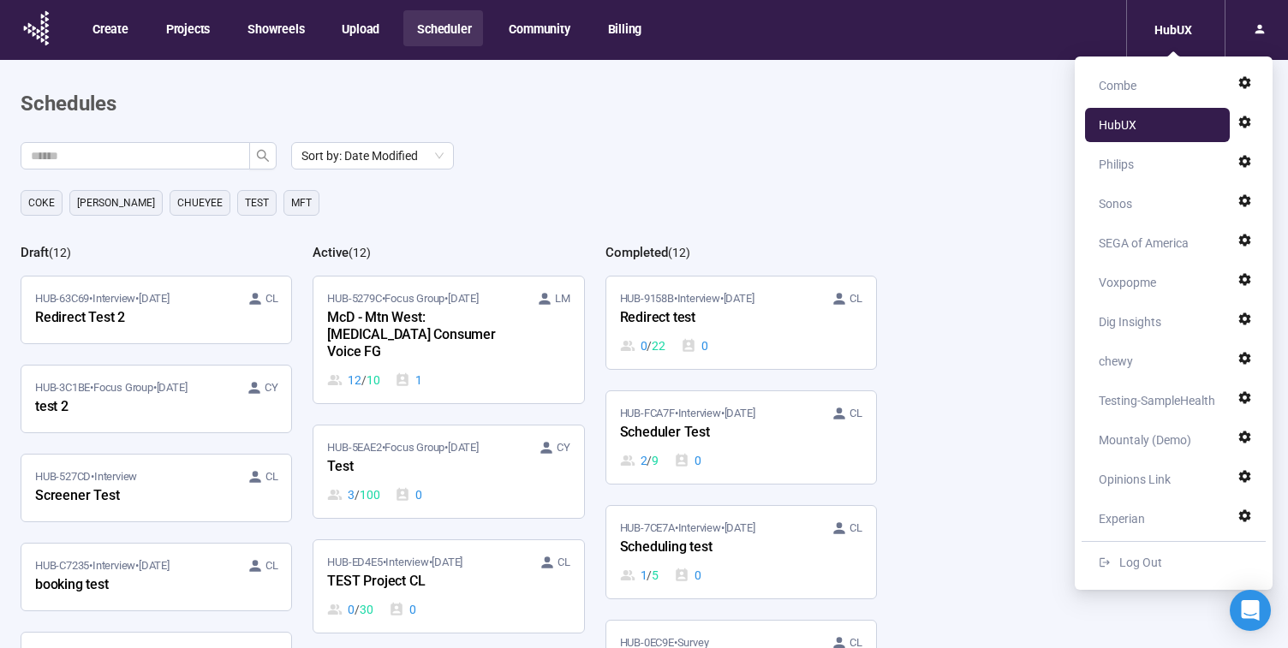
click at [999, 583] on div "Sort by: Date Modified Coke Betsy Chueyee TEst MFT Draft ( 12 ) HUB-63C69 • Int…" at bounding box center [654, 433] width 1267 height 583
